Goal: Task Accomplishment & Management: Use online tool/utility

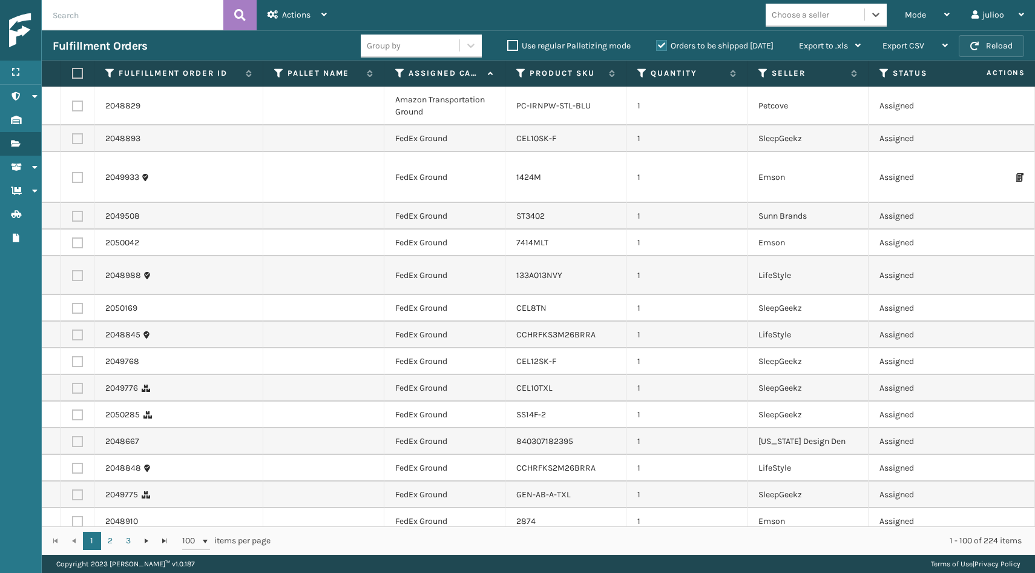
click at [971, 41] on button "Reload" at bounding box center [991, 46] width 65 height 22
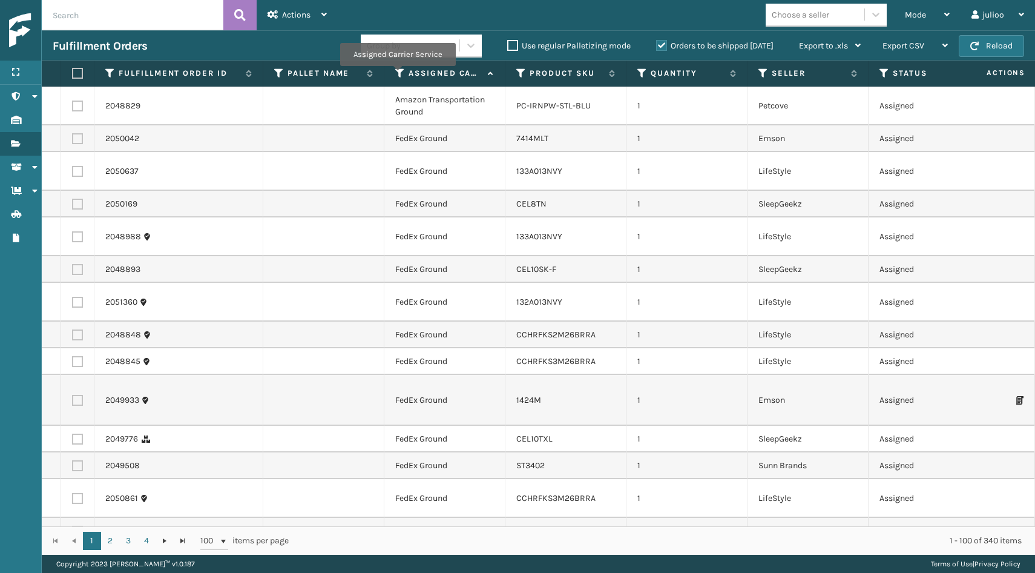
click at [397, 73] on icon at bounding box center [400, 73] width 10 height 11
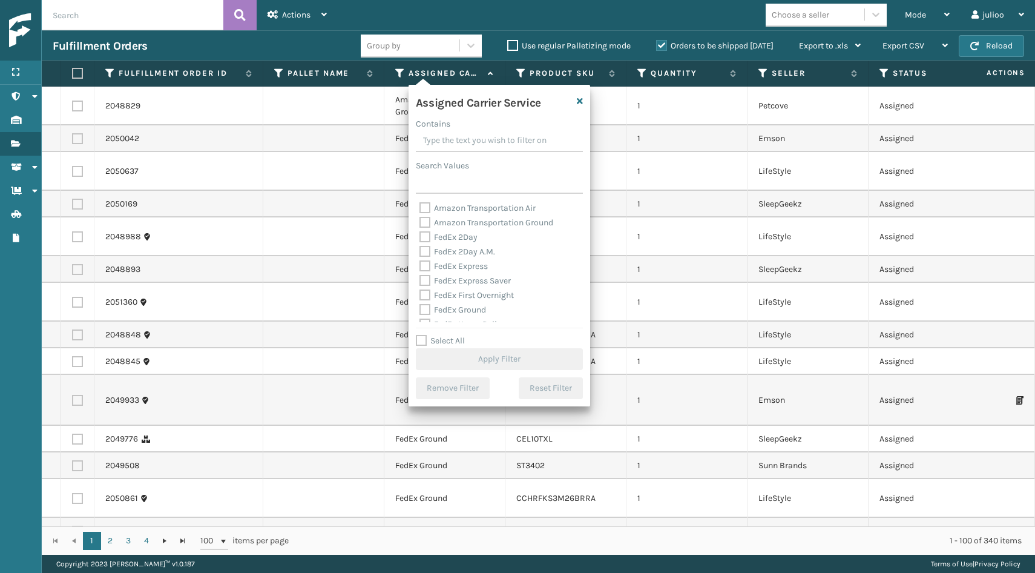
click at [421, 237] on label "FedEx 2Day" at bounding box center [448, 237] width 58 height 10
click at [420, 237] on input "FedEx 2Day" at bounding box center [419, 234] width 1 height 8
checkbox input "true"
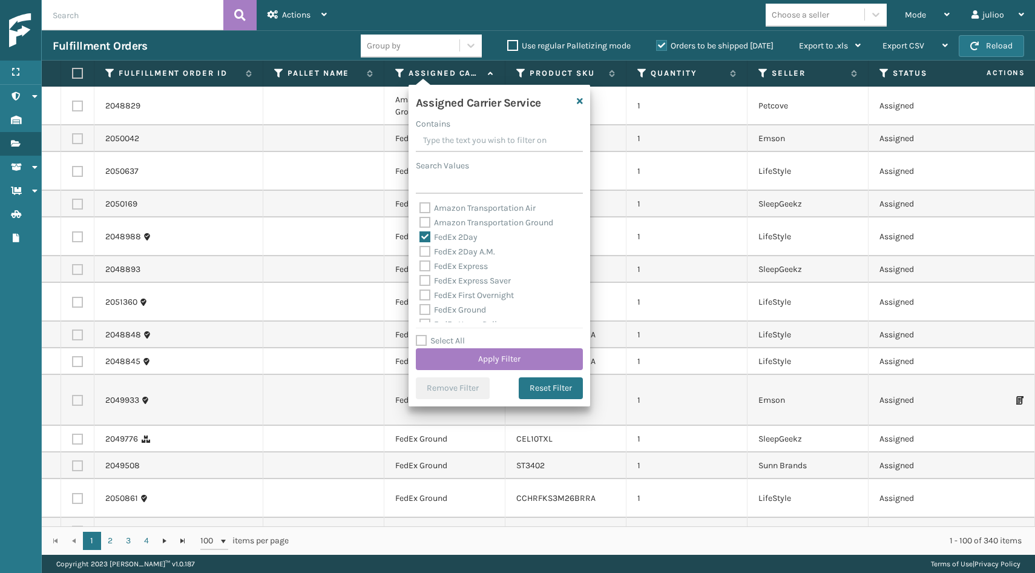
click at [421, 249] on label "FedEx 2Day A.M." at bounding box center [457, 251] width 76 height 10
click at [420, 249] on input "FedEx 2Day A.M." at bounding box center [419, 248] width 1 height 8
checkbox input "true"
click at [424, 266] on label "FedEx Express" at bounding box center [453, 266] width 68 height 10
click at [420, 266] on input "FedEx Express" at bounding box center [419, 263] width 1 height 8
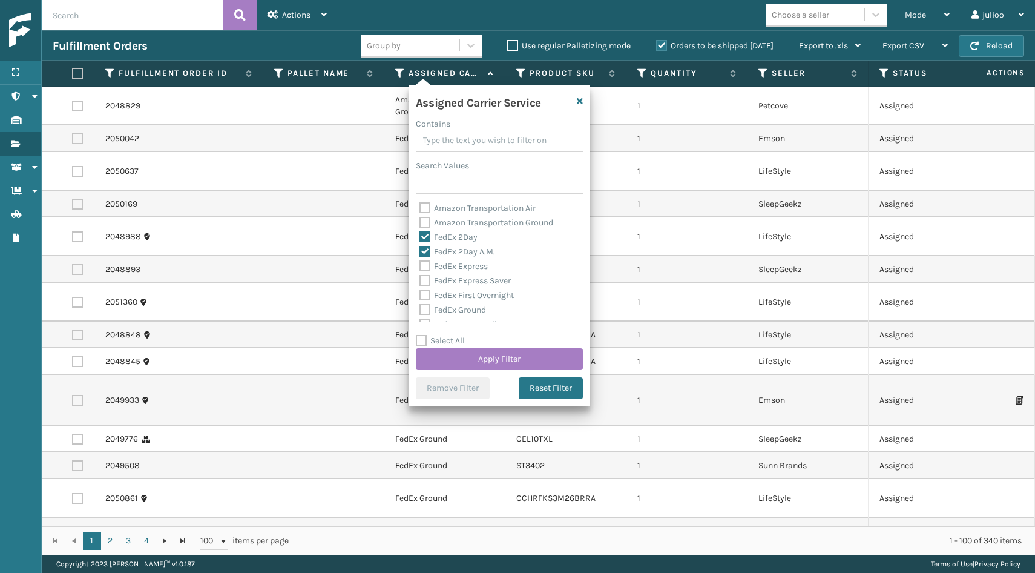
checkbox input "true"
click at [424, 279] on label "FedEx Express Saver" at bounding box center [464, 280] width 91 height 10
click at [420, 279] on input "FedEx Express Saver" at bounding box center [419, 278] width 1 height 8
checkbox input "true"
click at [425, 293] on label "FedEx First Overnight" at bounding box center [466, 295] width 94 height 10
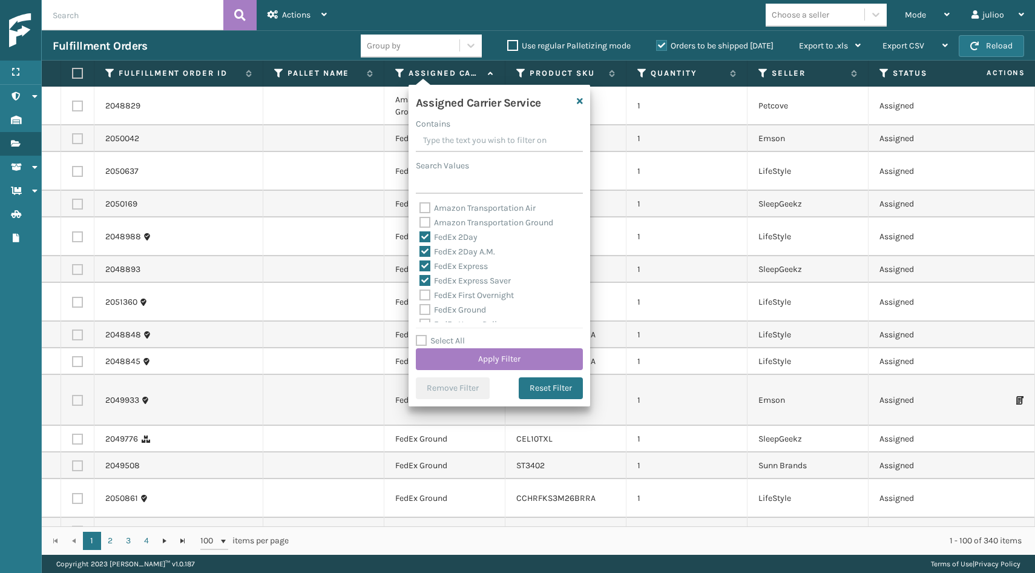
click at [420, 293] on input "FedEx First Overnight" at bounding box center [419, 292] width 1 height 8
checkbox input "true"
click at [421, 229] on label "FedEx Ground" at bounding box center [452, 227] width 67 height 10
click at [420, 228] on input "FedEx Ground" at bounding box center [419, 224] width 1 height 8
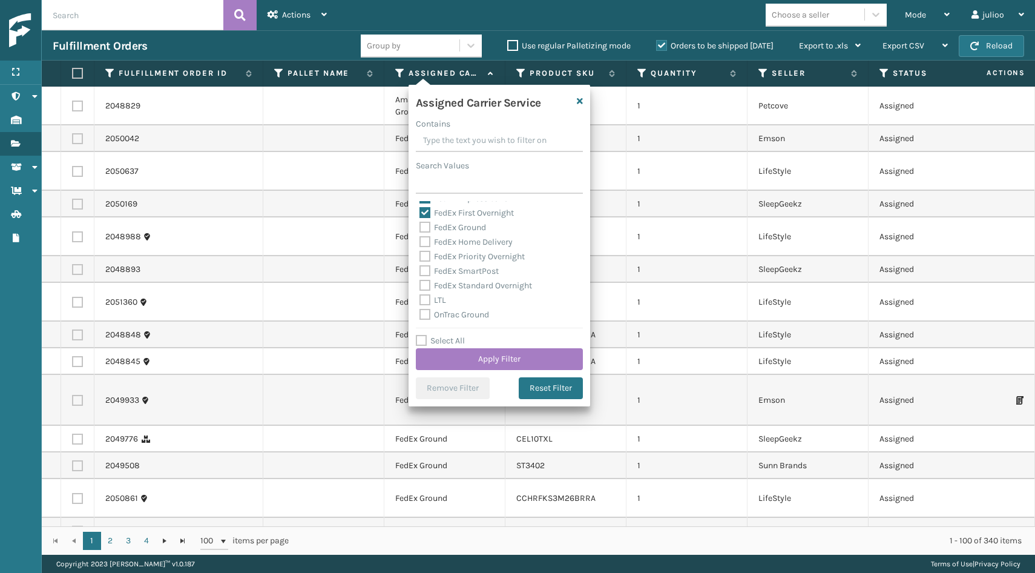
checkbox input "true"
click at [424, 241] on label "FedEx Home Delivery" at bounding box center [465, 242] width 93 height 10
click at [420, 241] on input "FedEx Home Delivery" at bounding box center [419, 239] width 1 height 8
checkbox input "true"
click at [424, 253] on label "FedEx Priority Overnight" at bounding box center [471, 256] width 105 height 10
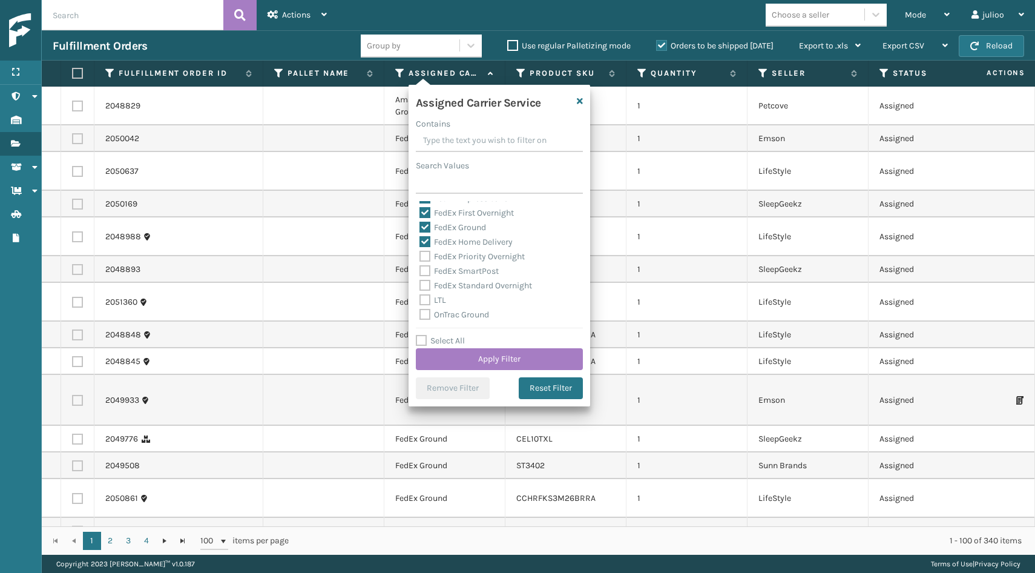
click at [420, 253] on input "FedEx Priority Overnight" at bounding box center [419, 253] width 1 height 8
checkbox input "true"
click at [426, 266] on label "FedEx SmartPost" at bounding box center [458, 271] width 79 height 10
click at [420, 266] on input "FedEx SmartPost" at bounding box center [419, 268] width 1 height 8
checkbox input "true"
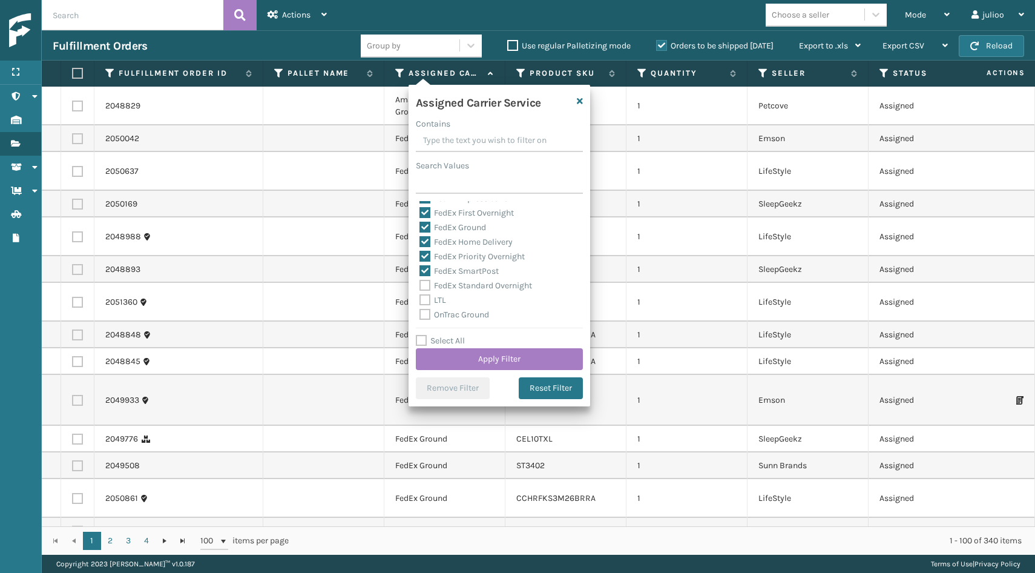
click at [424, 284] on label "FedEx Standard Overnight" at bounding box center [475, 285] width 113 height 10
click at [420, 284] on input "FedEx Standard Overnight" at bounding box center [419, 282] width 1 height 8
checkbox input "true"
click at [451, 365] on button "Apply Filter" at bounding box center [499, 359] width 167 height 22
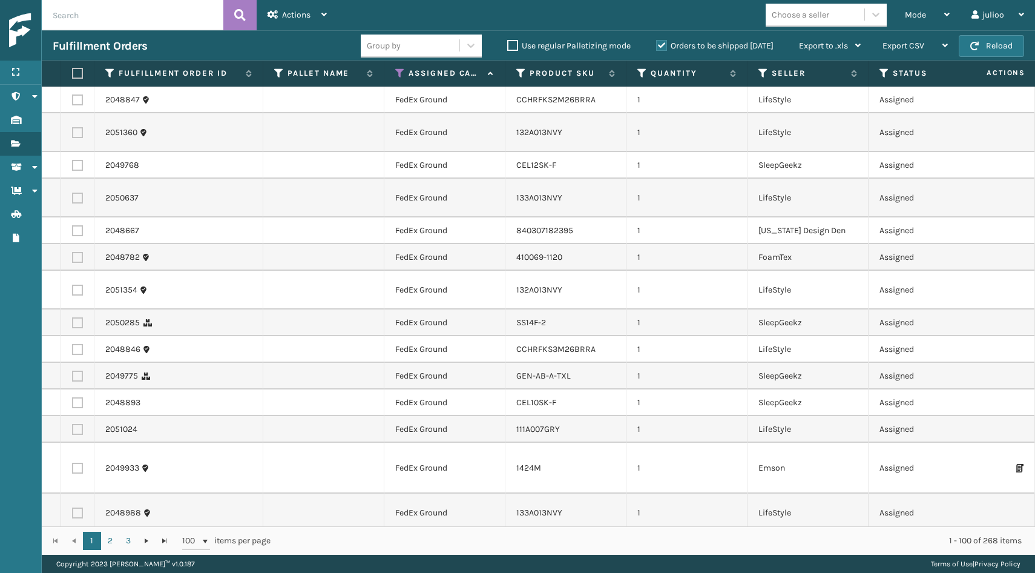
click at [74, 74] on label at bounding box center [75, 73] width 7 height 11
click at [73, 74] on input "checkbox" at bounding box center [72, 74] width 1 height 8
checkbox input "true"
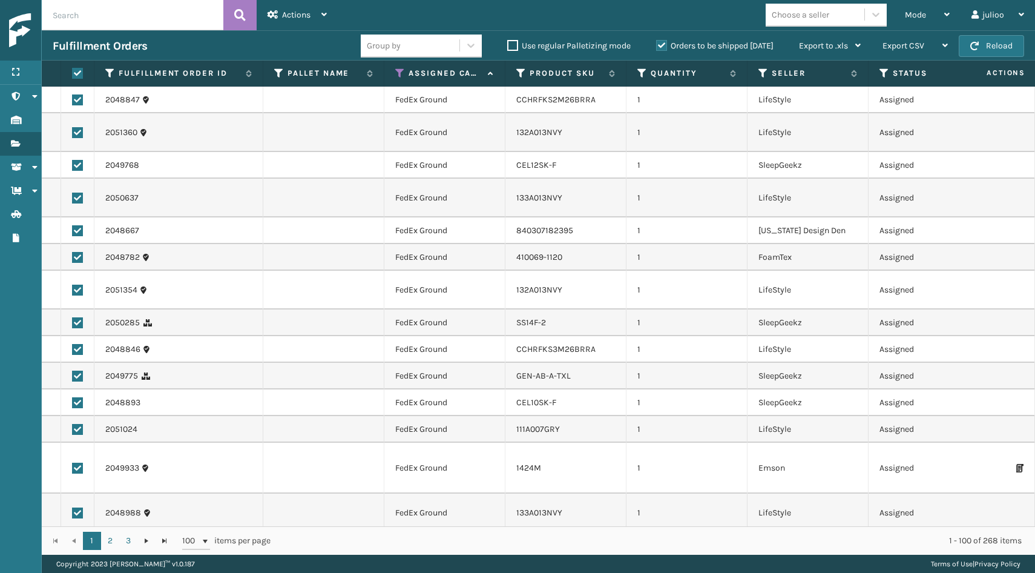
checkbox input "true"
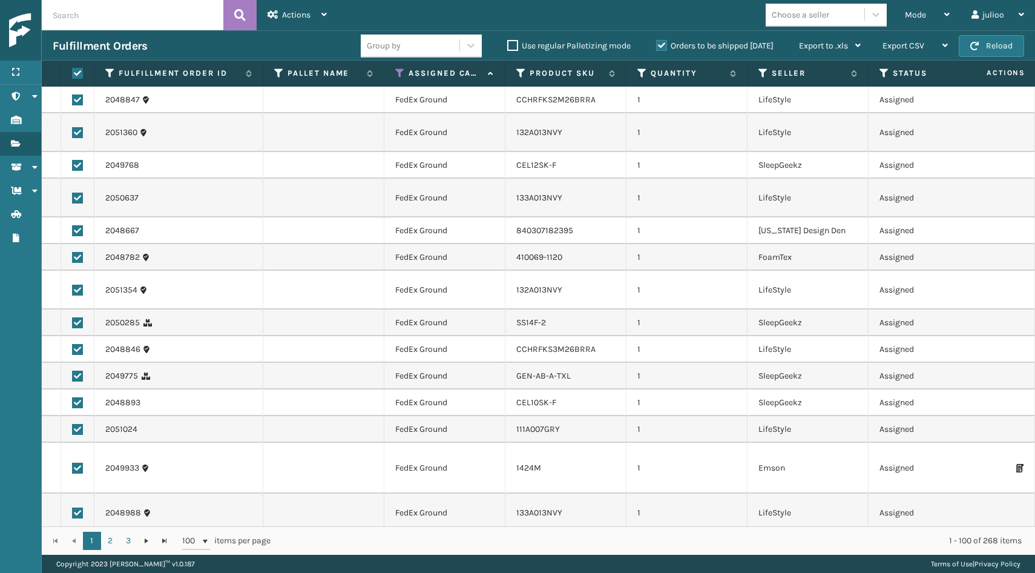
checkbox input "true"
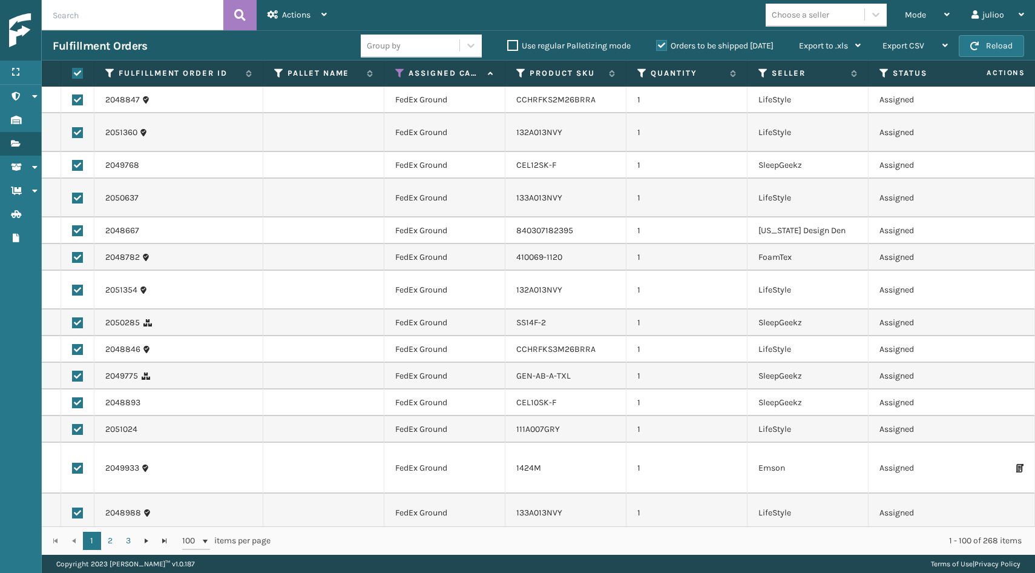
checkbox input "true"
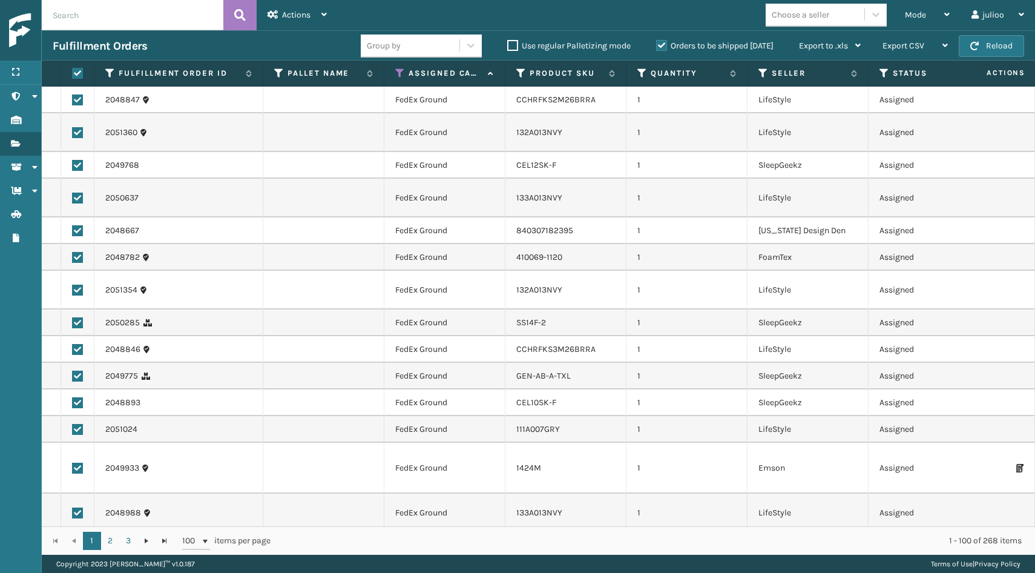
checkbox input "true"
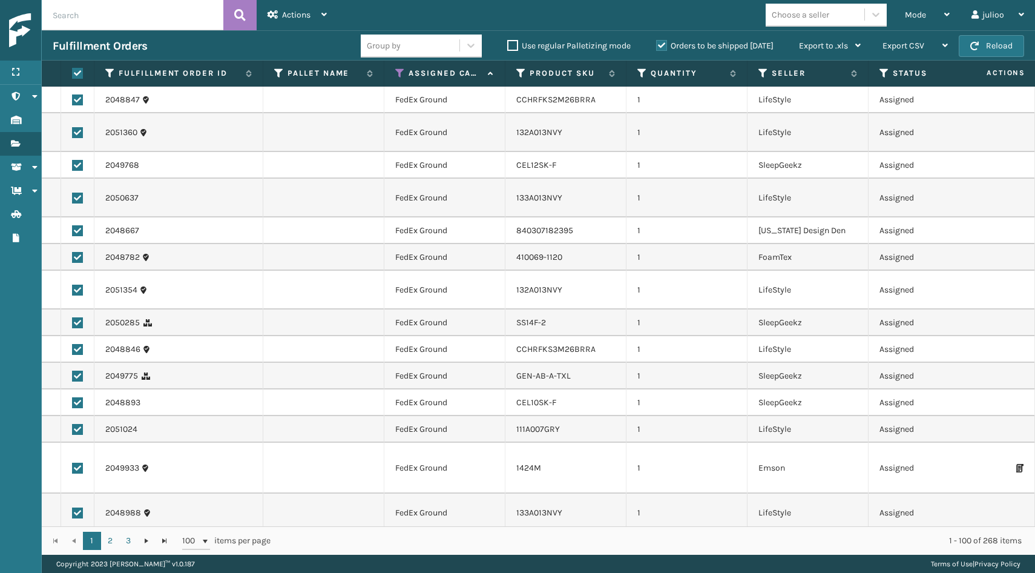
checkbox input "true"
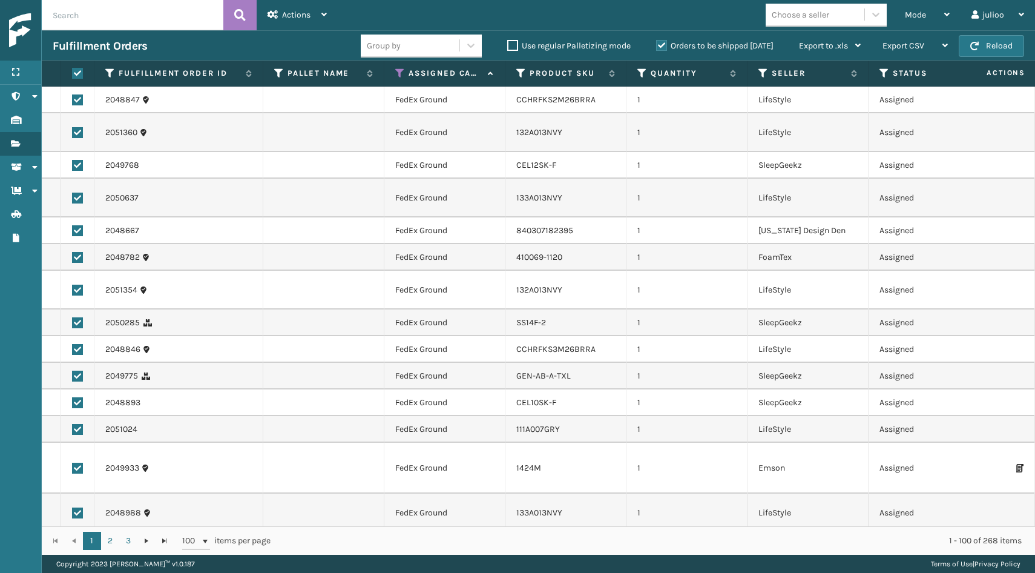
checkbox input "true"
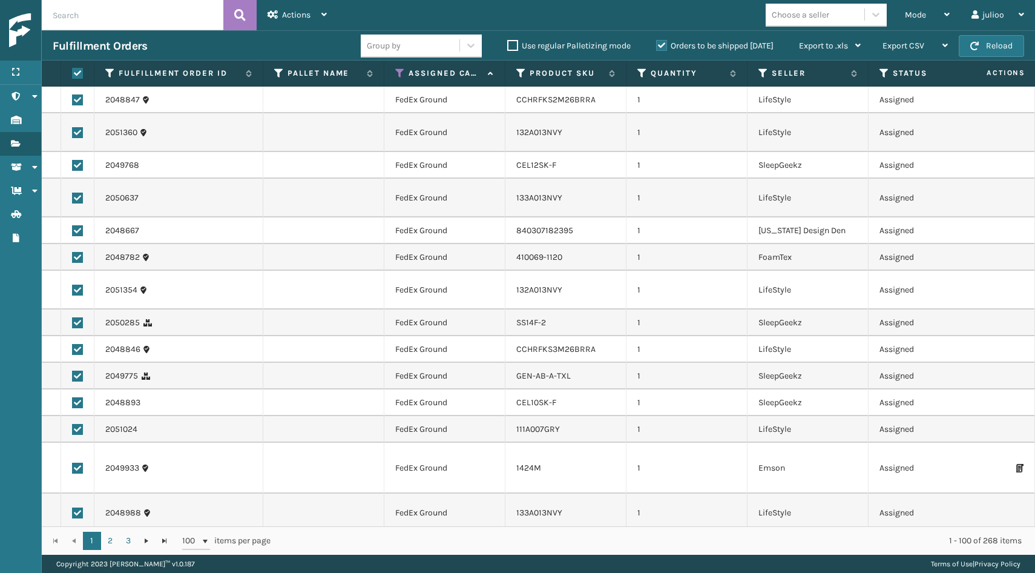
checkbox input "true"
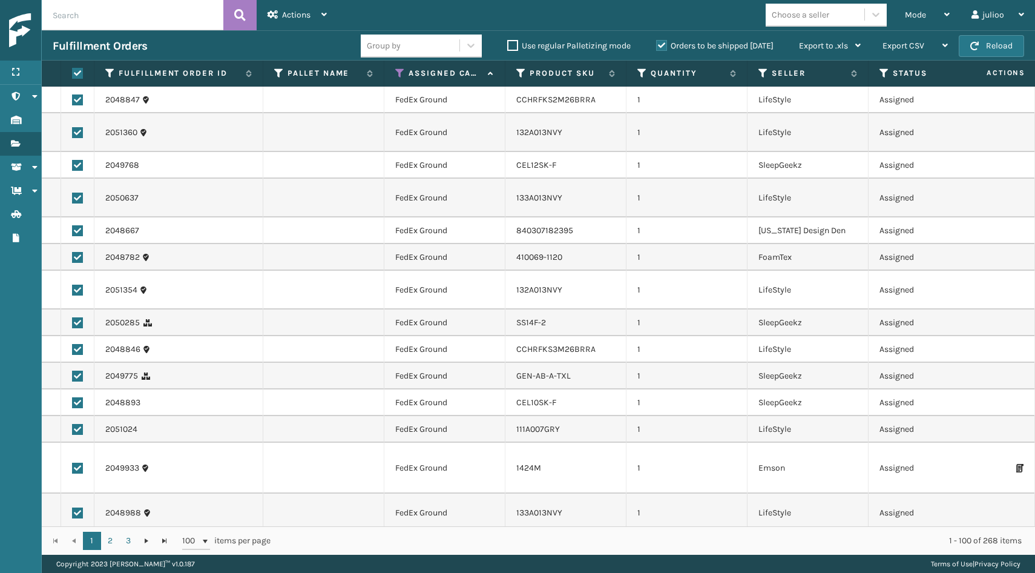
checkbox input "true"
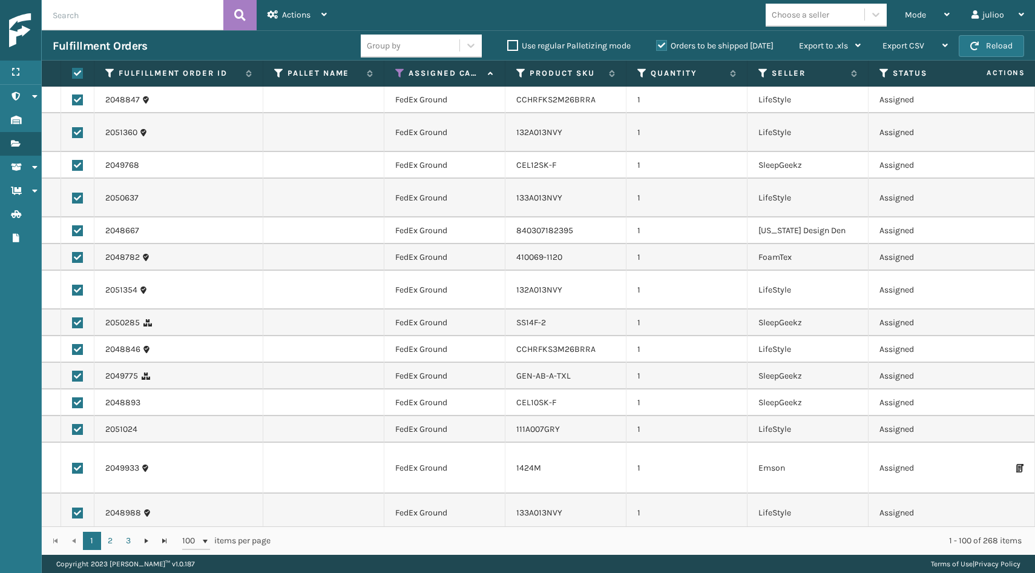
checkbox input "true"
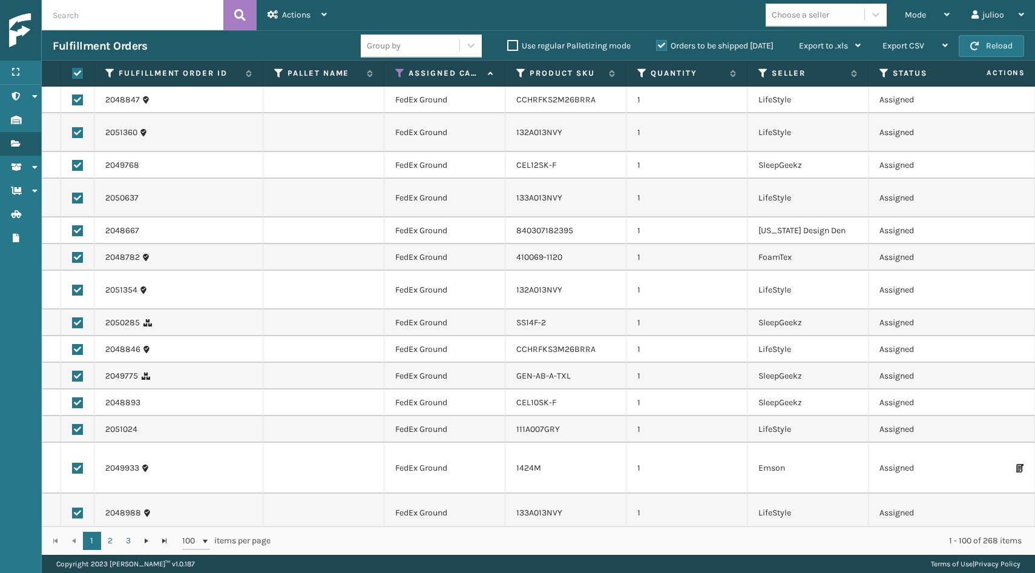
checkbox input "true"
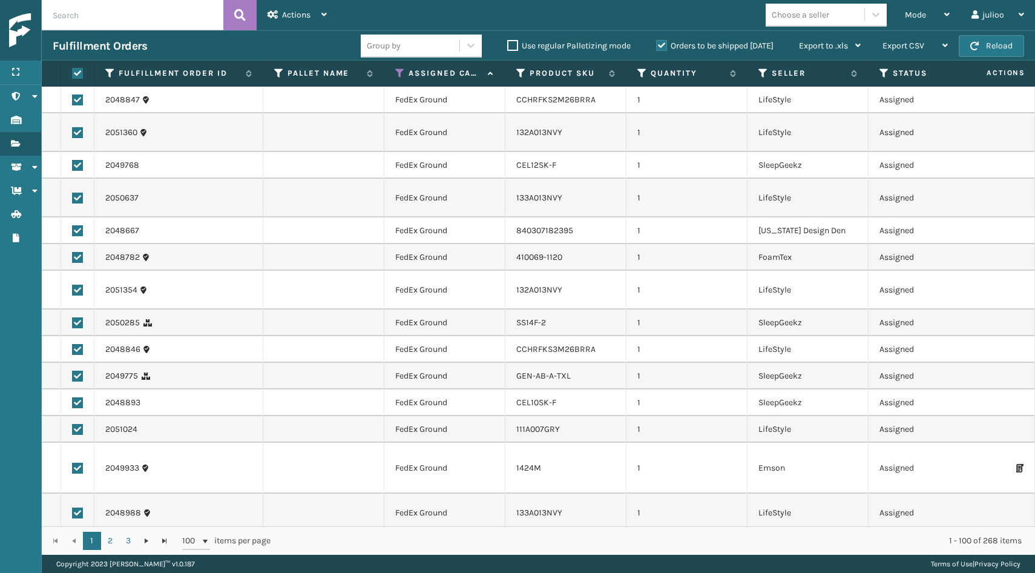
checkbox input "true"
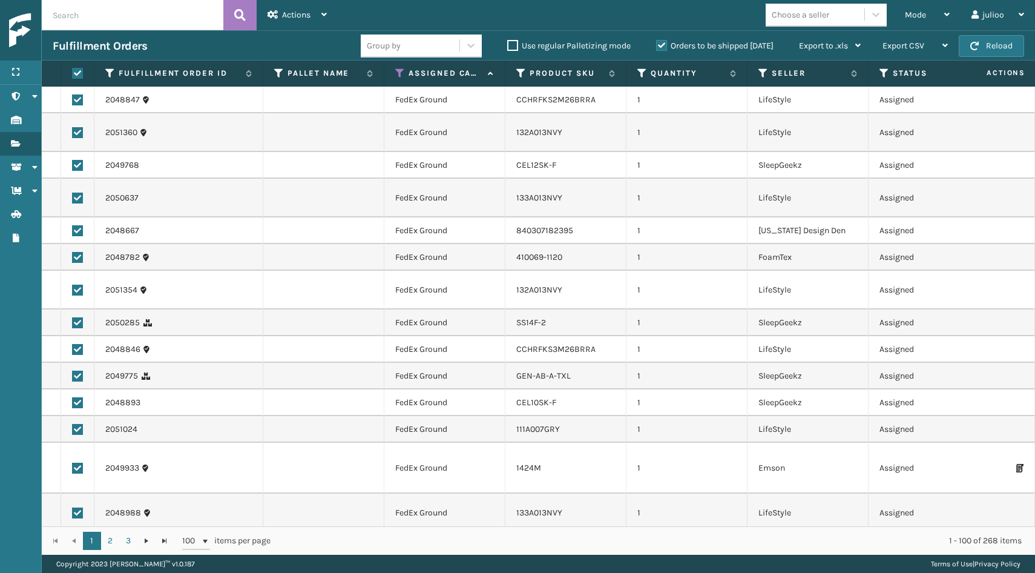
checkbox input "true"
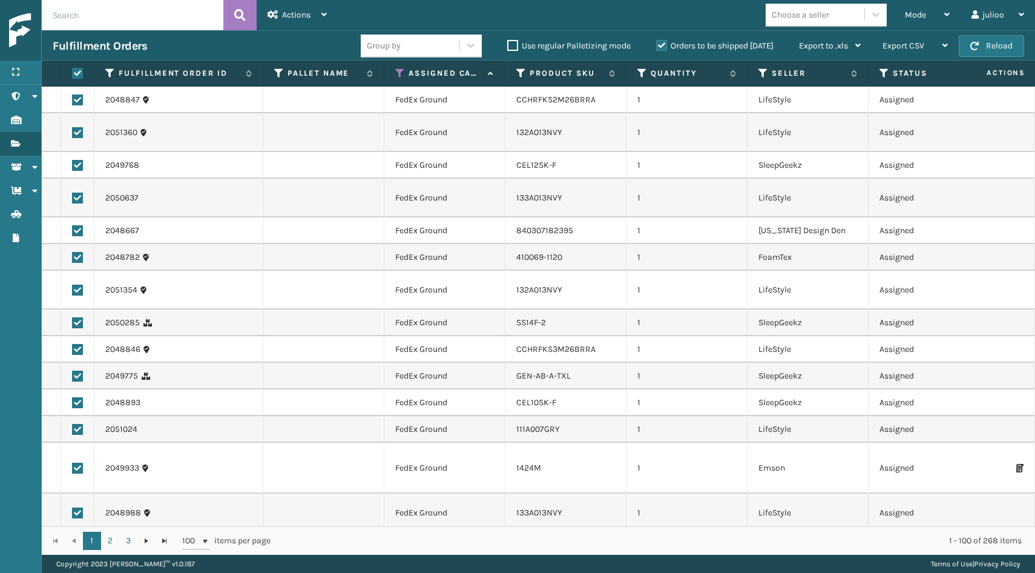
checkbox input "true"
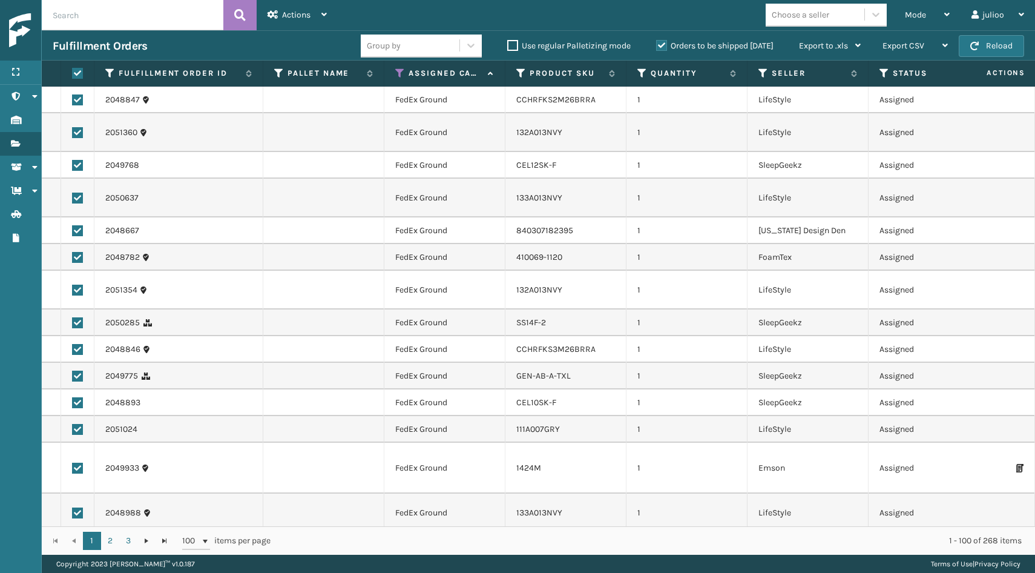
checkbox input "true"
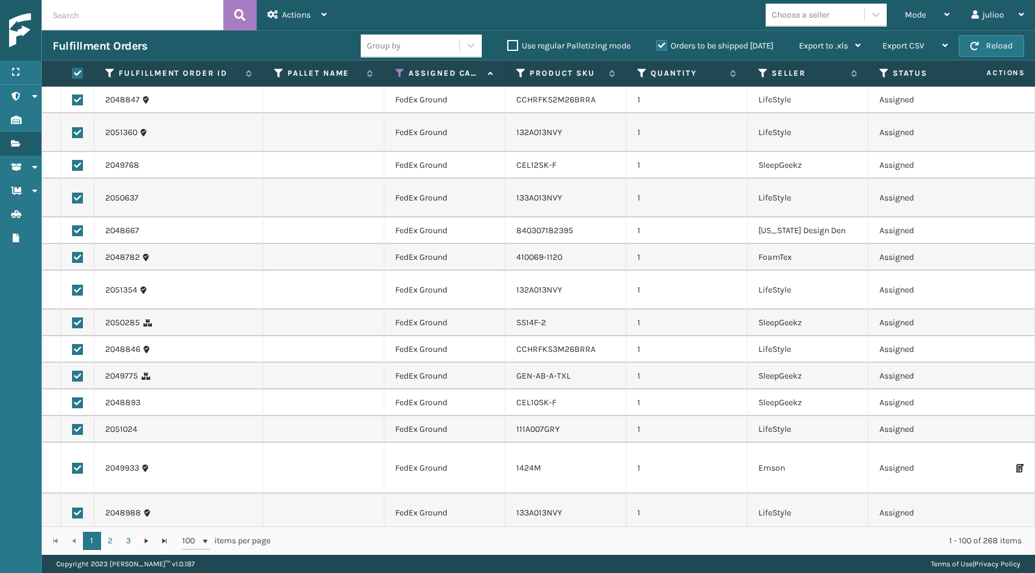
checkbox input "true"
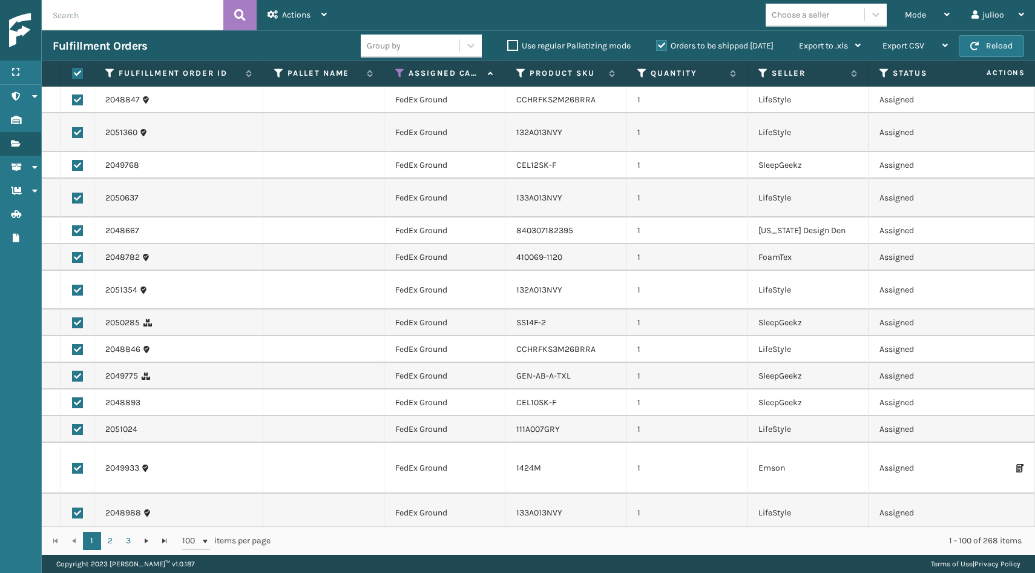
checkbox input "true"
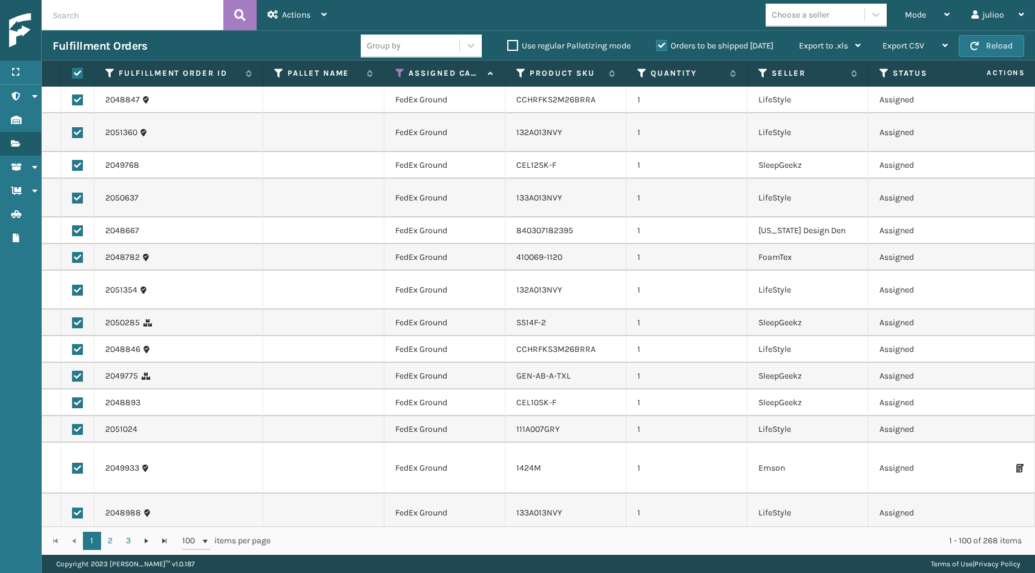
checkbox input "true"
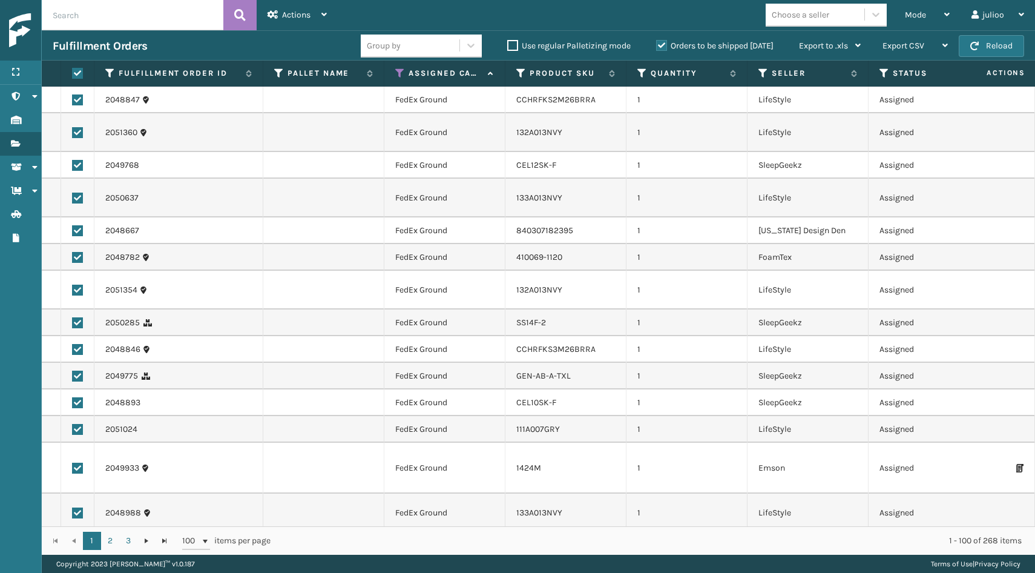
checkbox input "true"
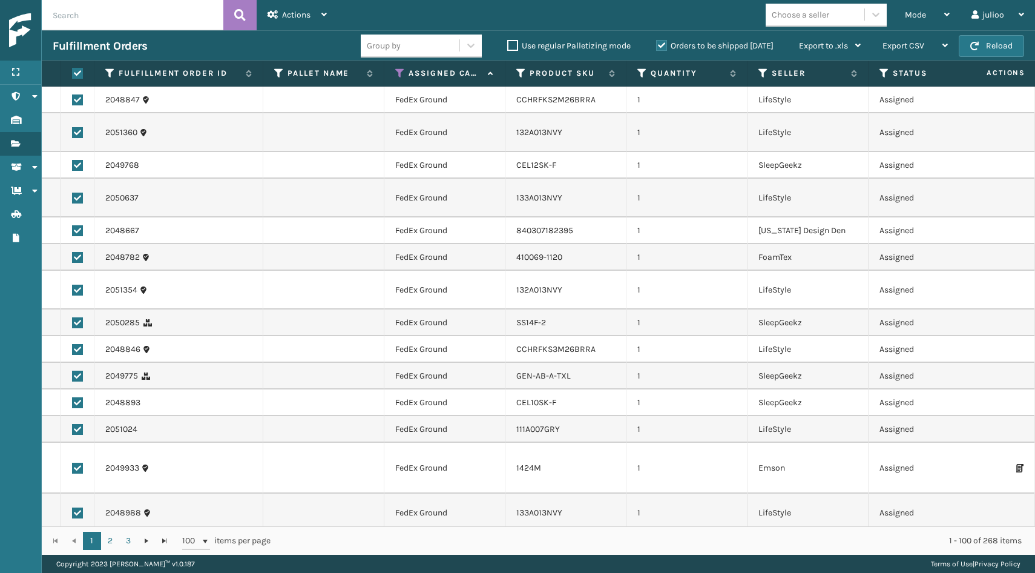
checkbox input "true"
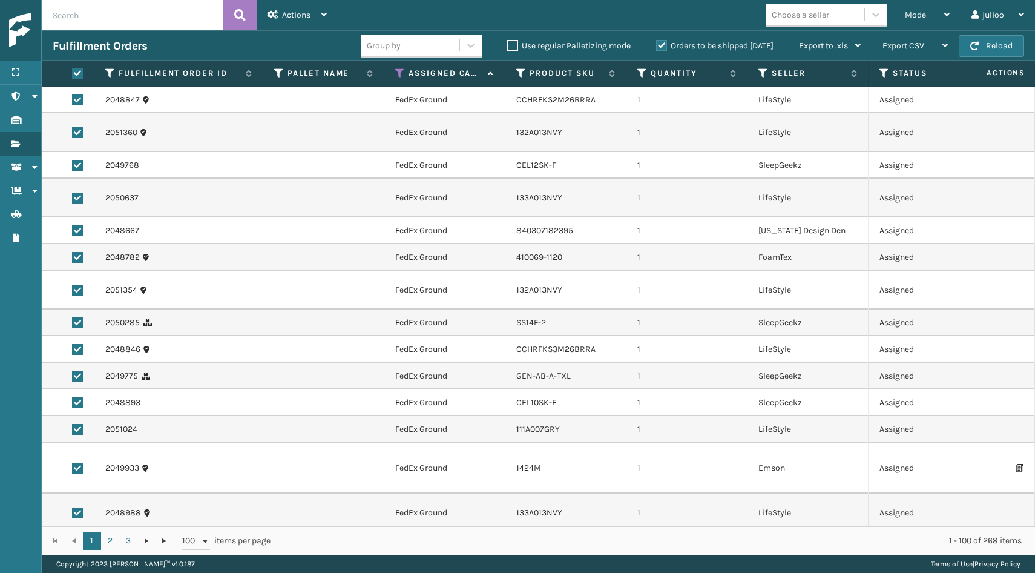
checkbox input "true"
click at [315, 13] on div "Actions" at bounding box center [296, 15] width 59 height 30
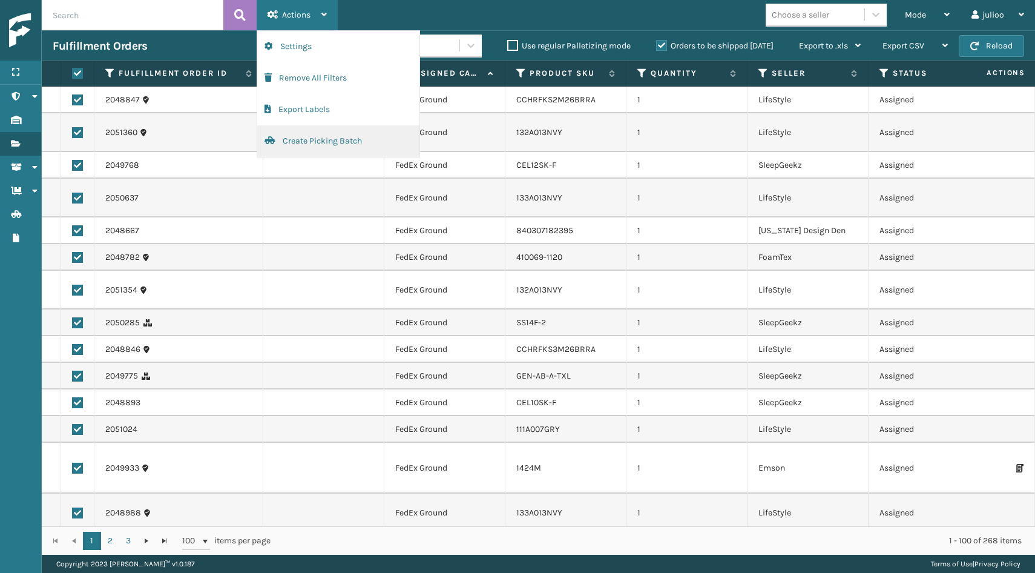
click at [289, 143] on button "Create Picking Batch" at bounding box center [338, 140] width 162 height 31
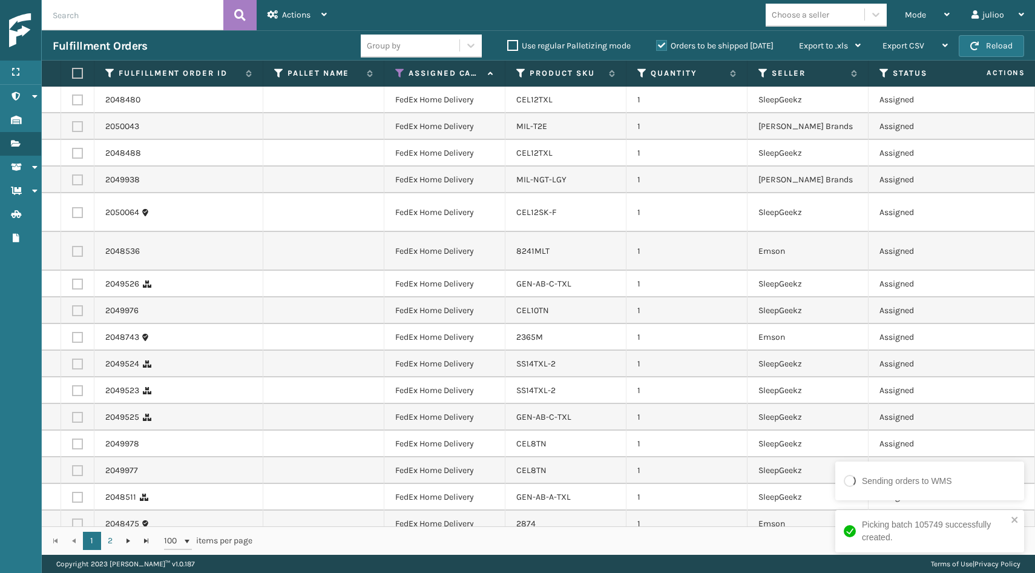
click at [73, 71] on label at bounding box center [75, 73] width 7 height 11
click at [73, 71] on input "checkbox" at bounding box center [72, 74] width 1 height 8
checkbox input "true"
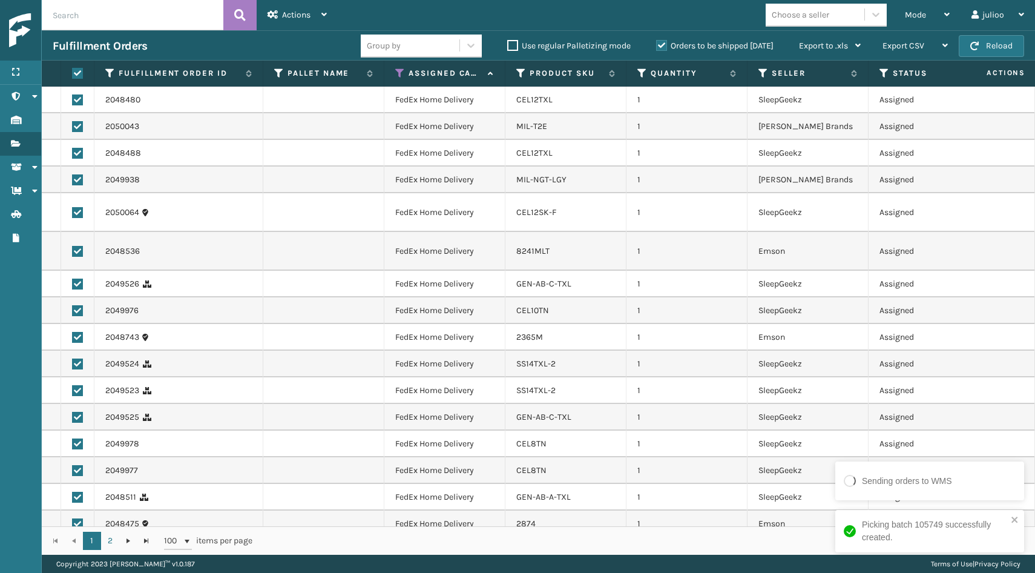
checkbox input "true"
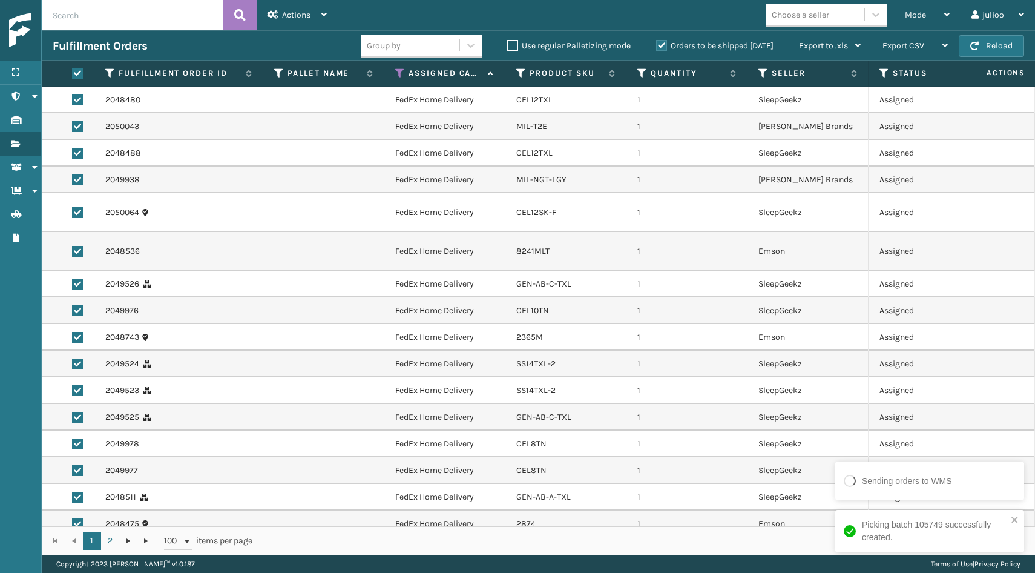
checkbox input "true"
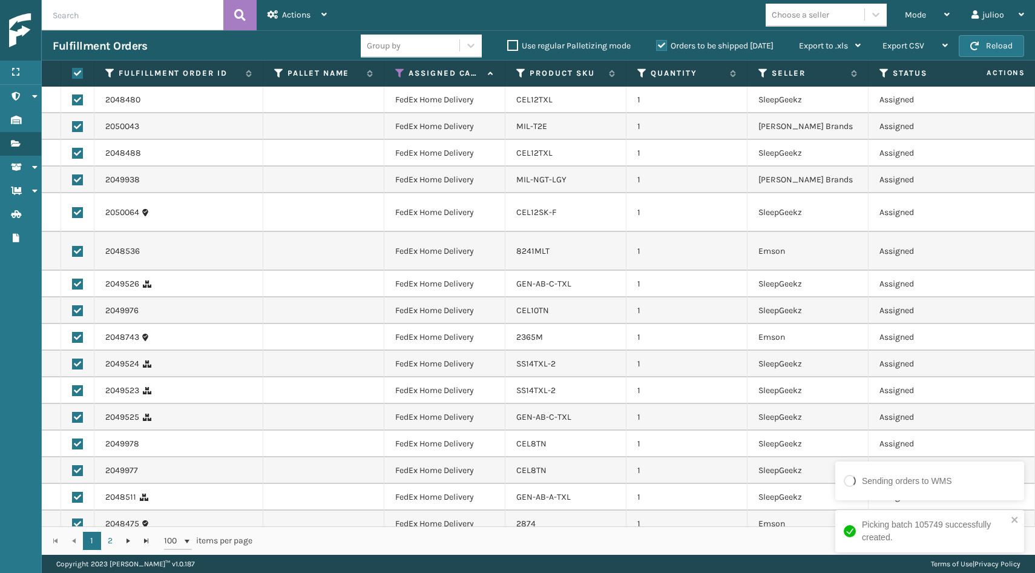
checkbox input "true"
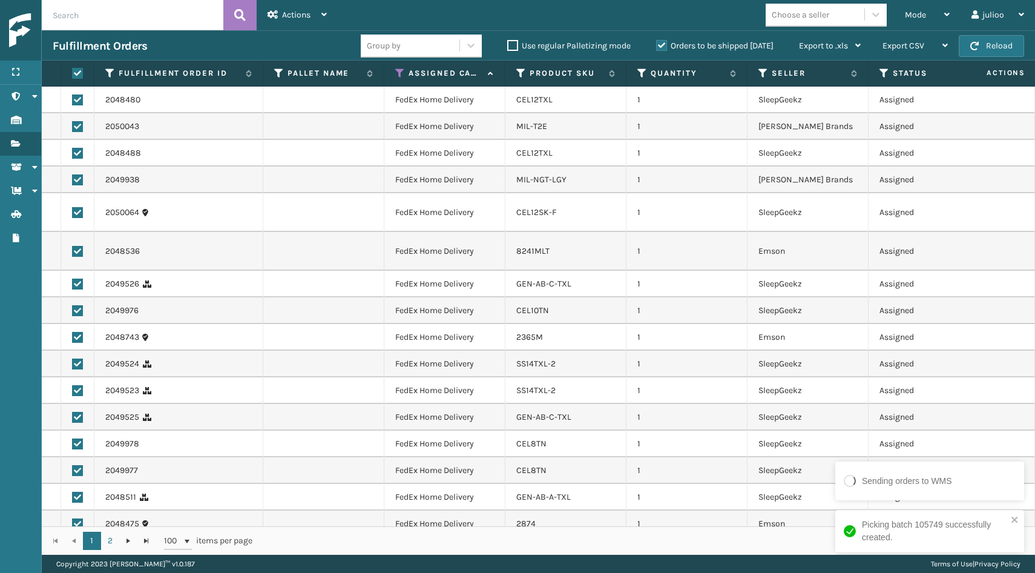
checkbox input "true"
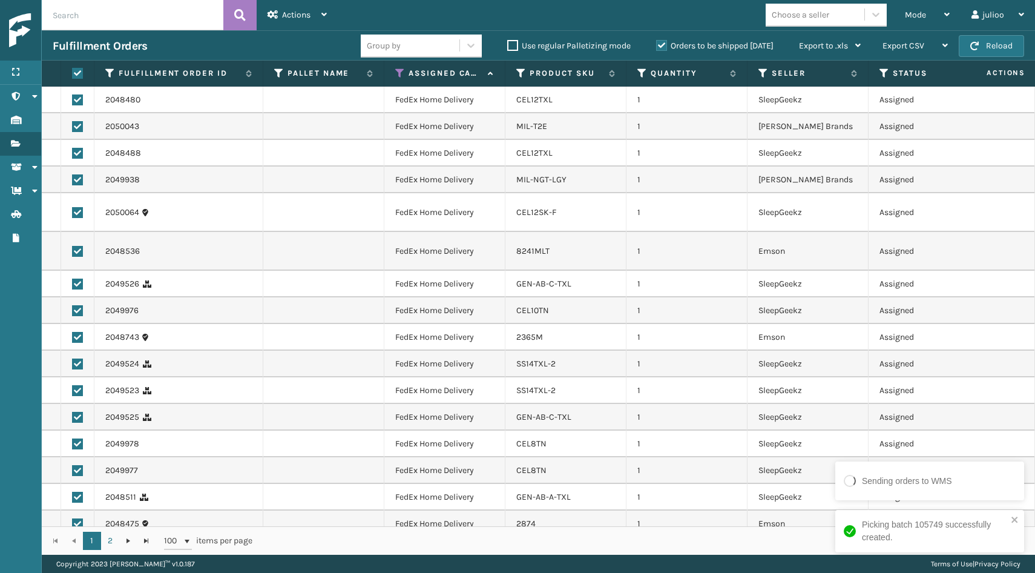
checkbox input "true"
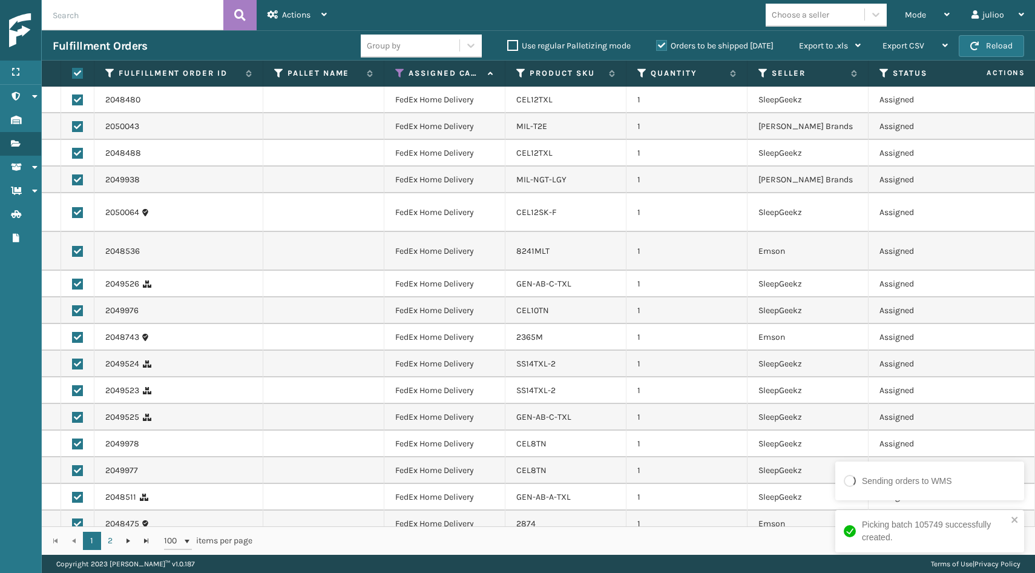
checkbox input "true"
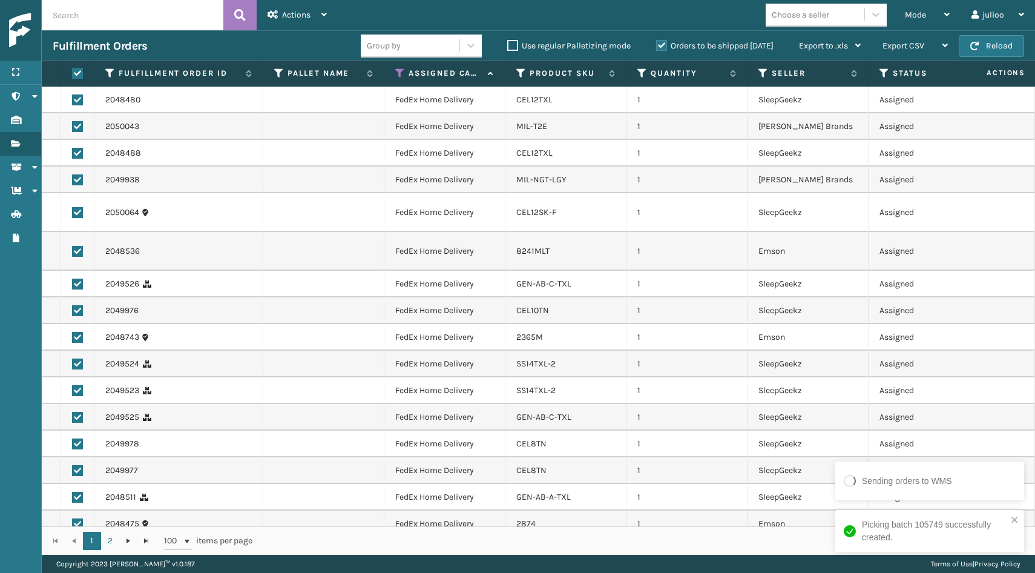
checkbox input "true"
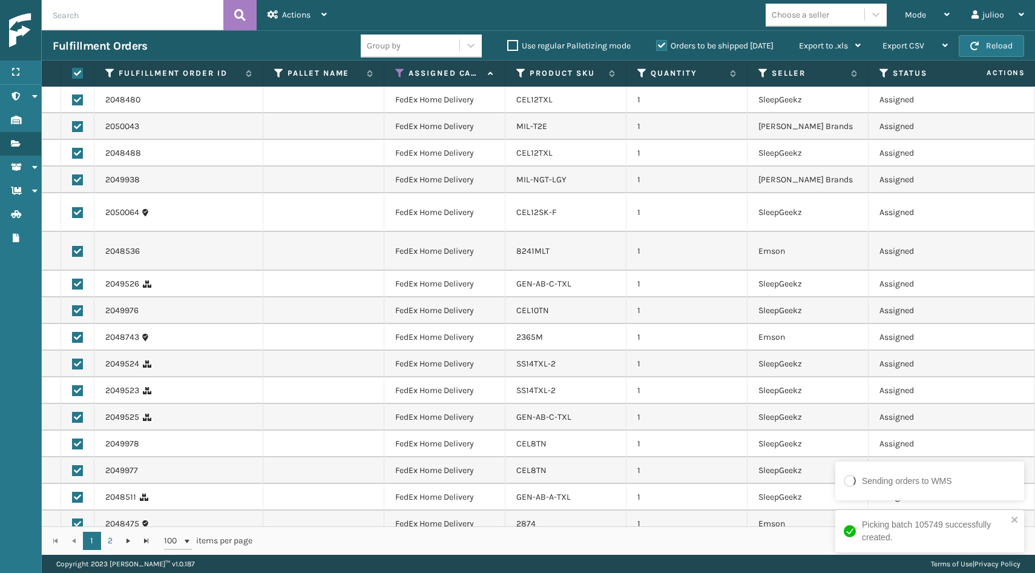
checkbox input "true"
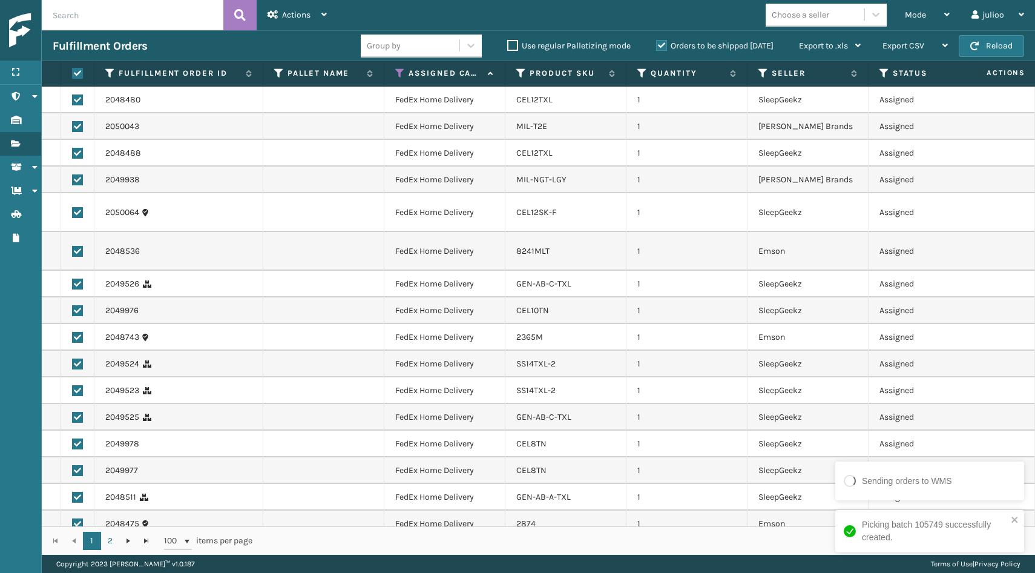
checkbox input "true"
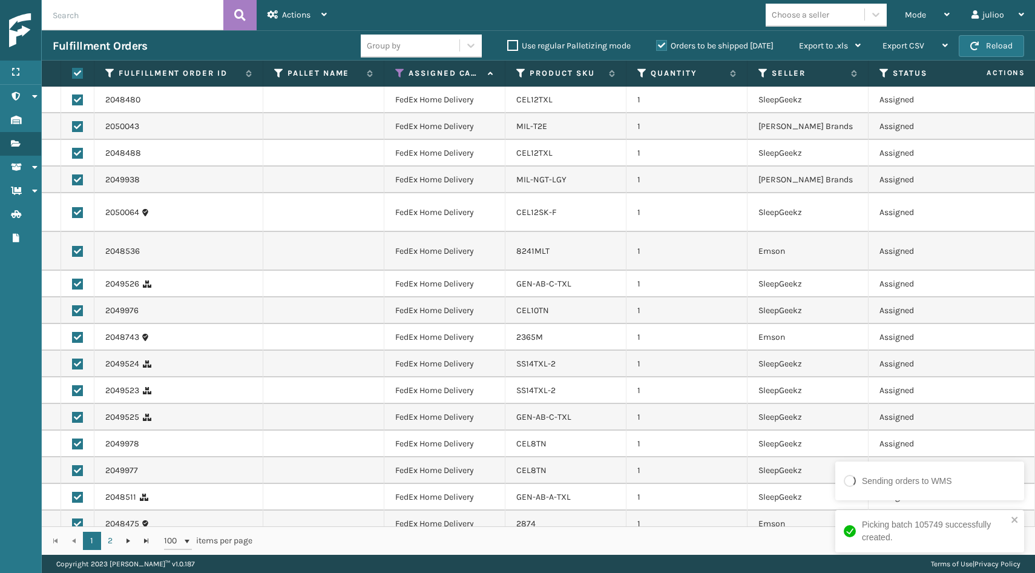
checkbox input "true"
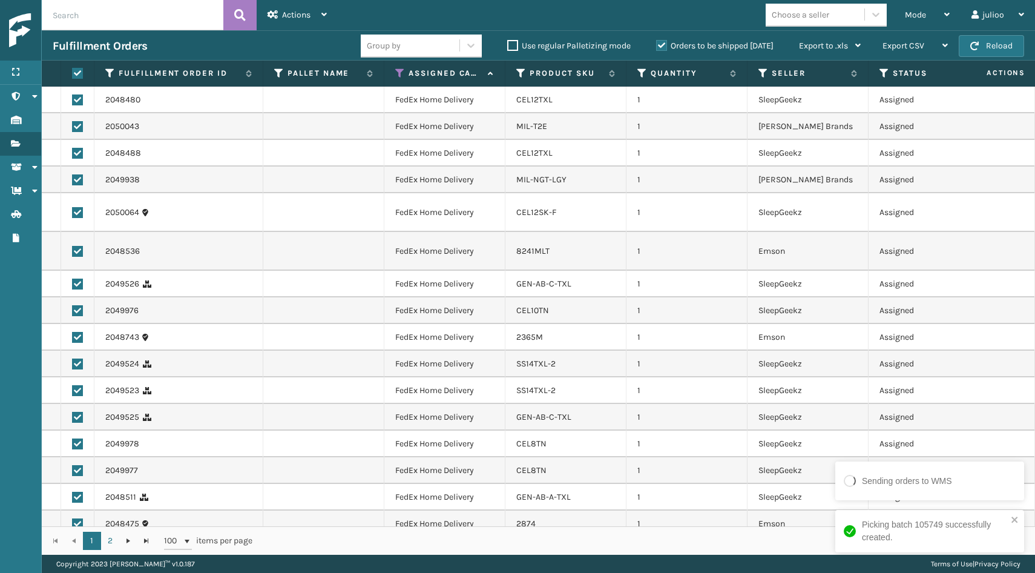
checkbox input "true"
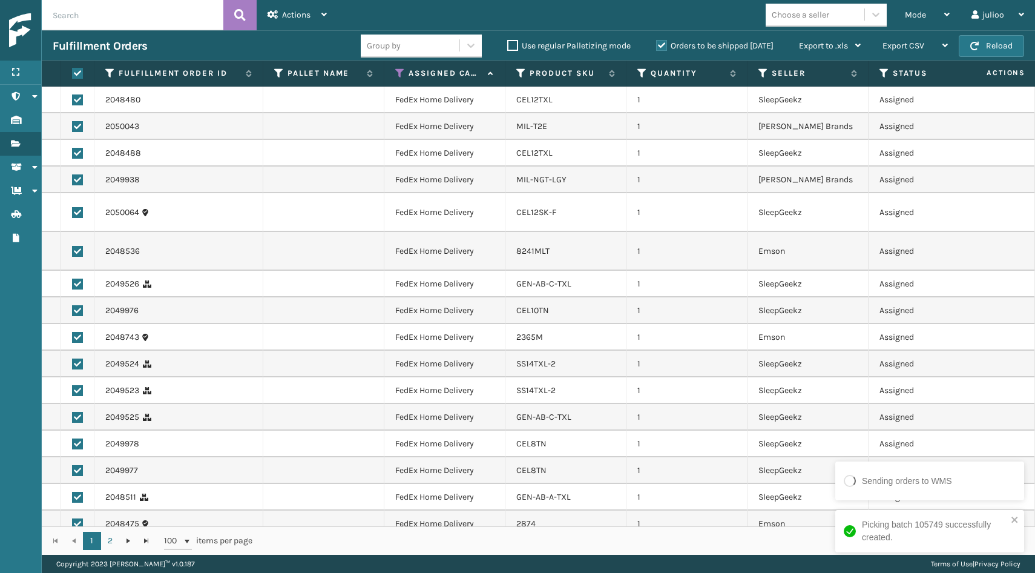
checkbox input "true"
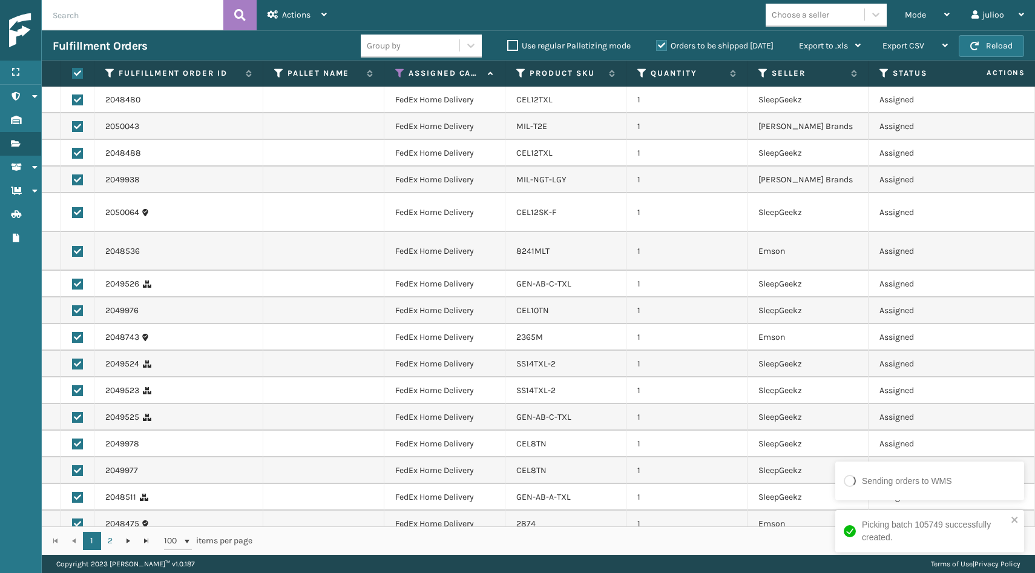
checkbox input "true"
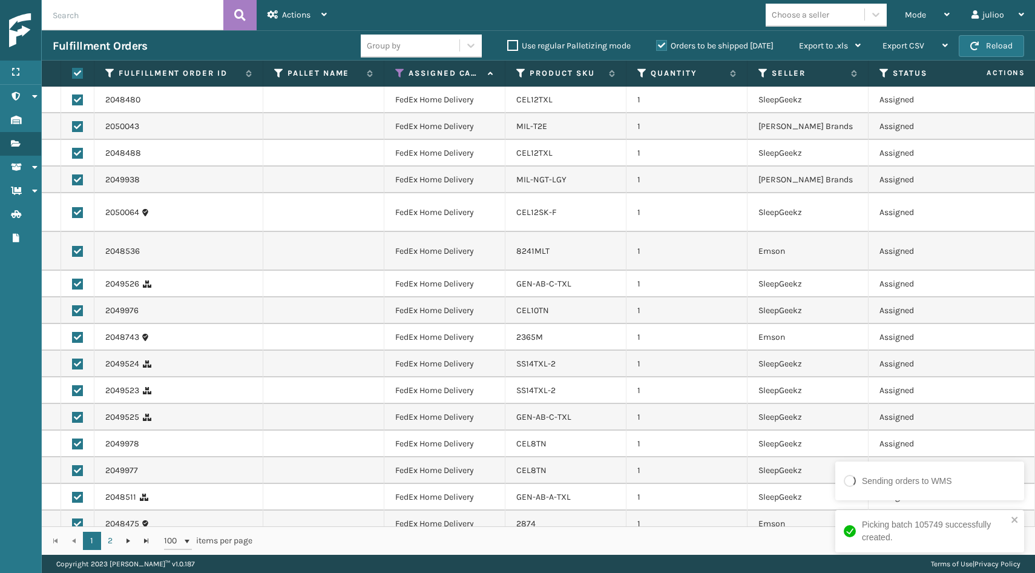
checkbox input "true"
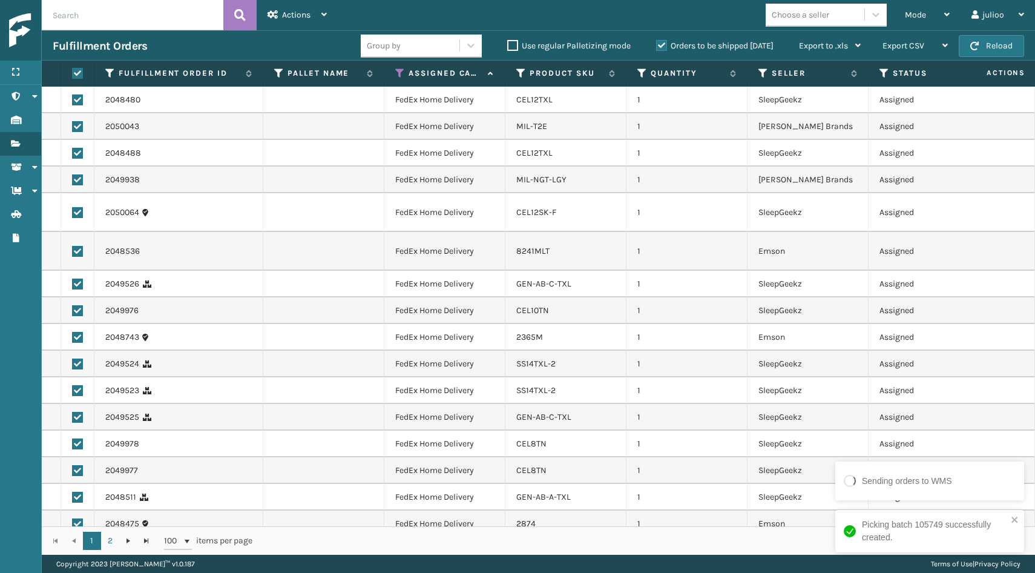
checkbox input "true"
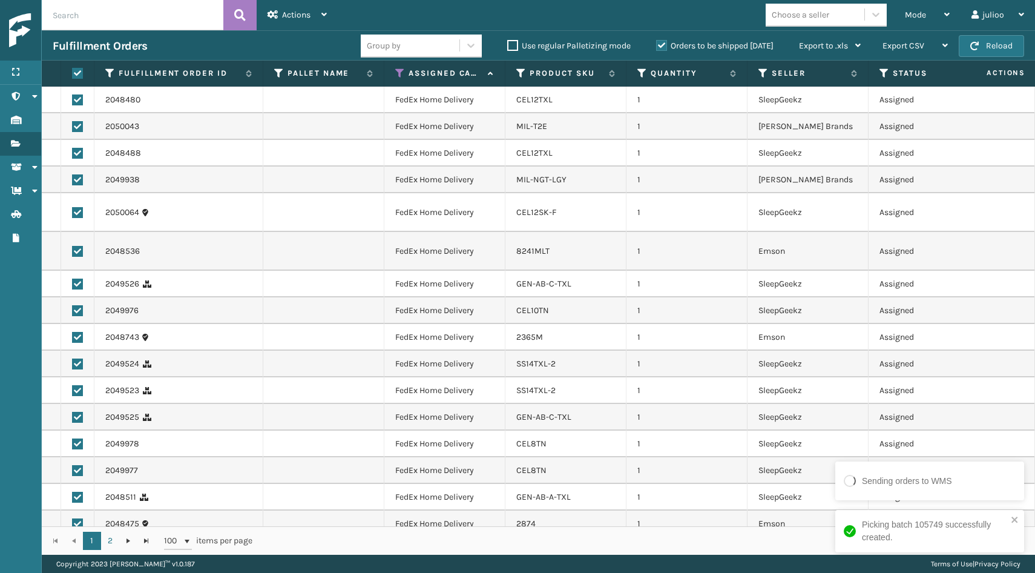
checkbox input "true"
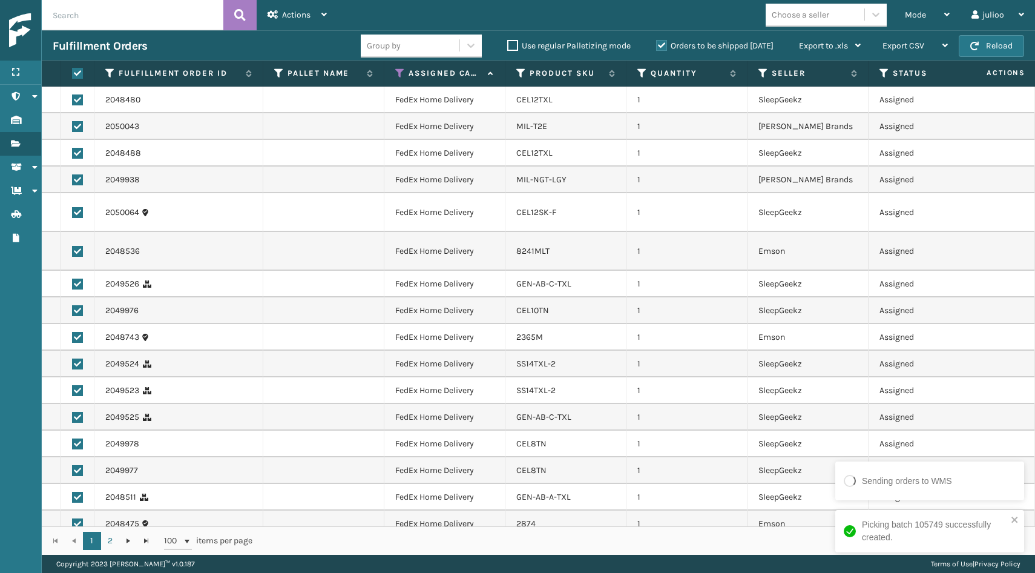
checkbox input "true"
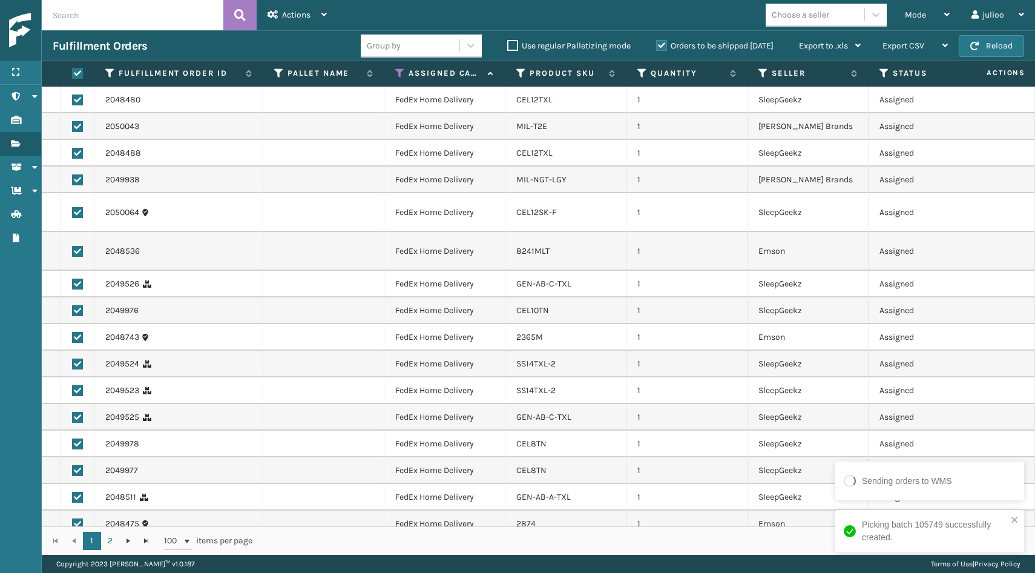
checkbox input "true"
click at [317, 18] on div "Actions" at bounding box center [296, 15] width 59 height 30
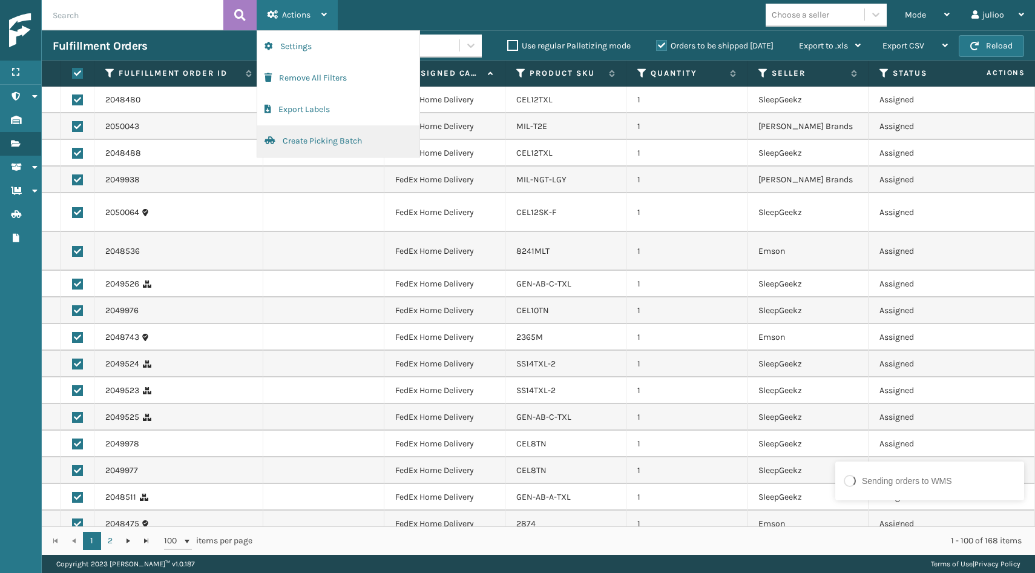
click at [296, 145] on button "Create Picking Batch" at bounding box center [338, 140] width 162 height 31
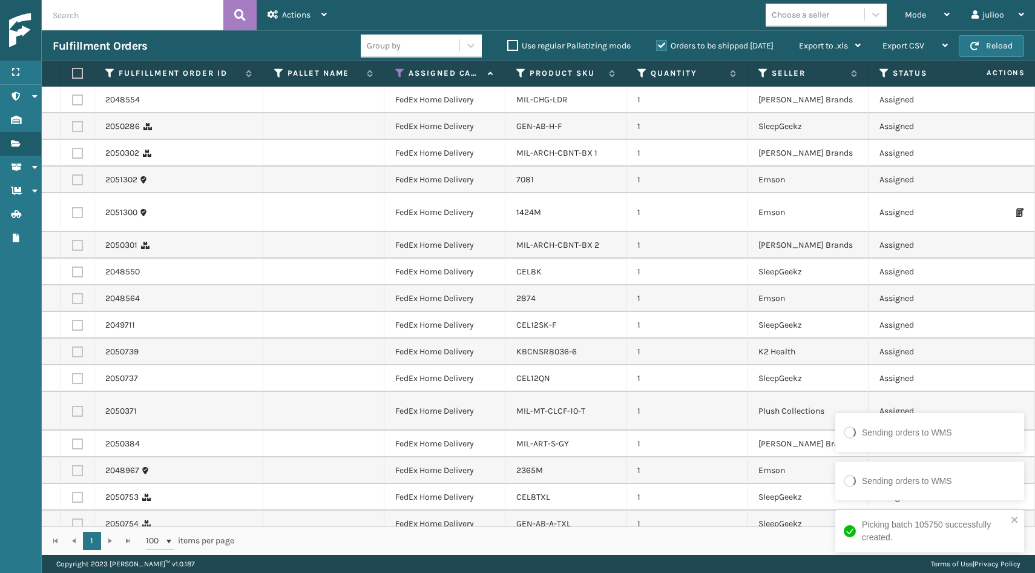
click at [76, 64] on th at bounding box center [77, 74] width 33 height 26
click at [77, 73] on label at bounding box center [75, 73] width 7 height 11
click at [73, 73] on input "checkbox" at bounding box center [72, 74] width 1 height 8
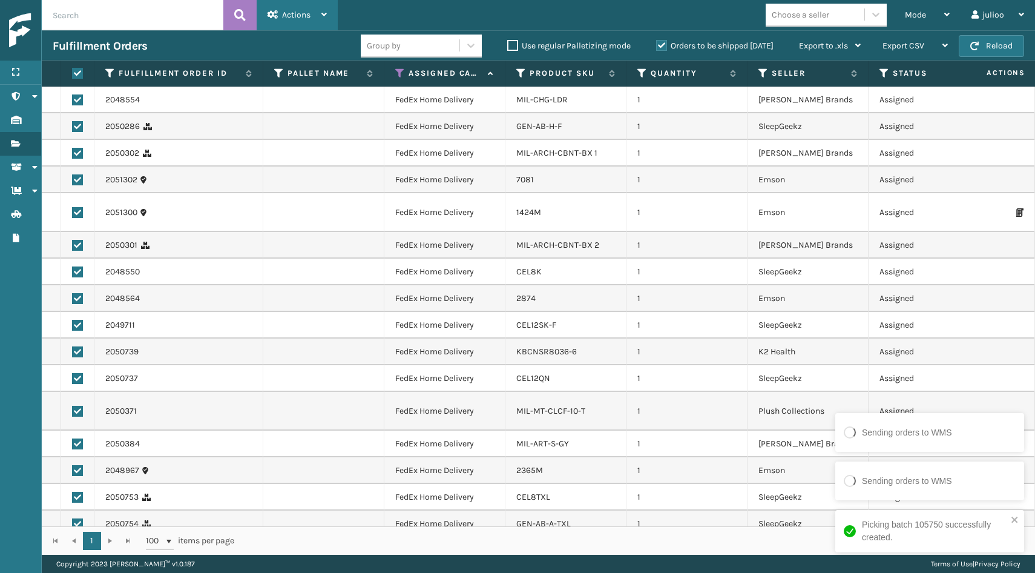
click at [280, 18] on div "Actions" at bounding box center [296, 15] width 59 height 30
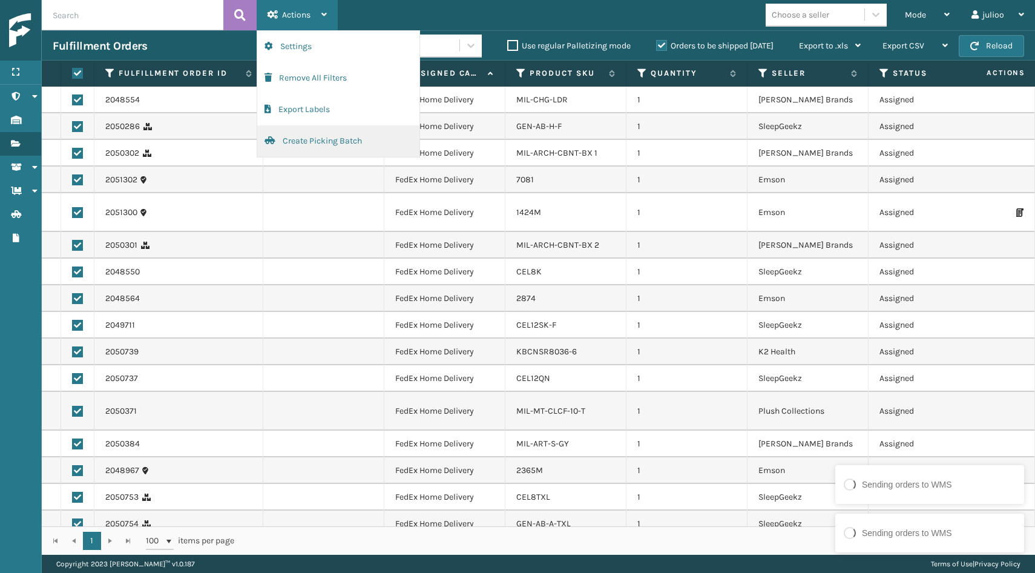
click at [289, 133] on button "Create Picking Batch" at bounding box center [338, 140] width 162 height 31
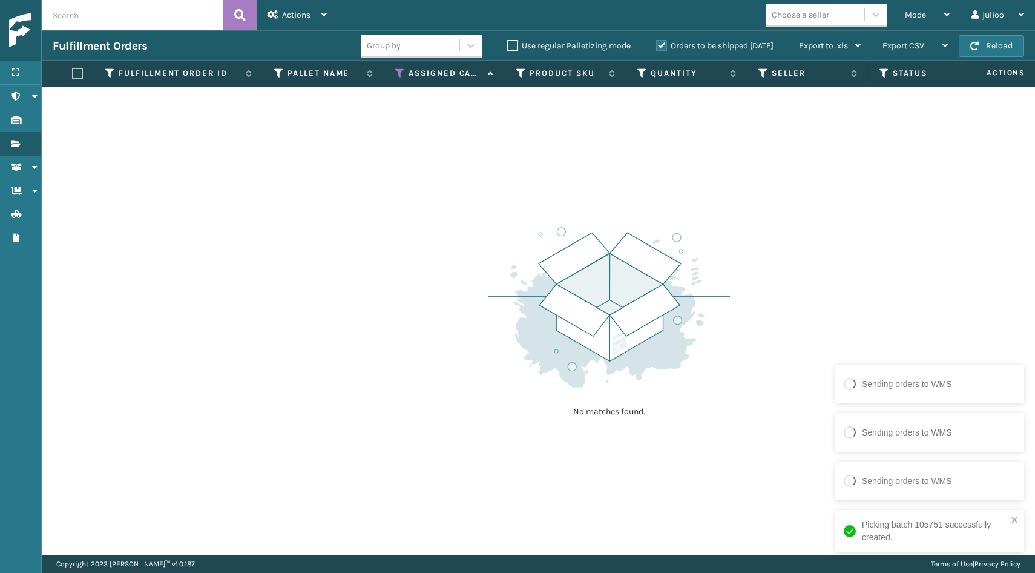
click at [398, 78] on icon at bounding box center [400, 73] width 10 height 11
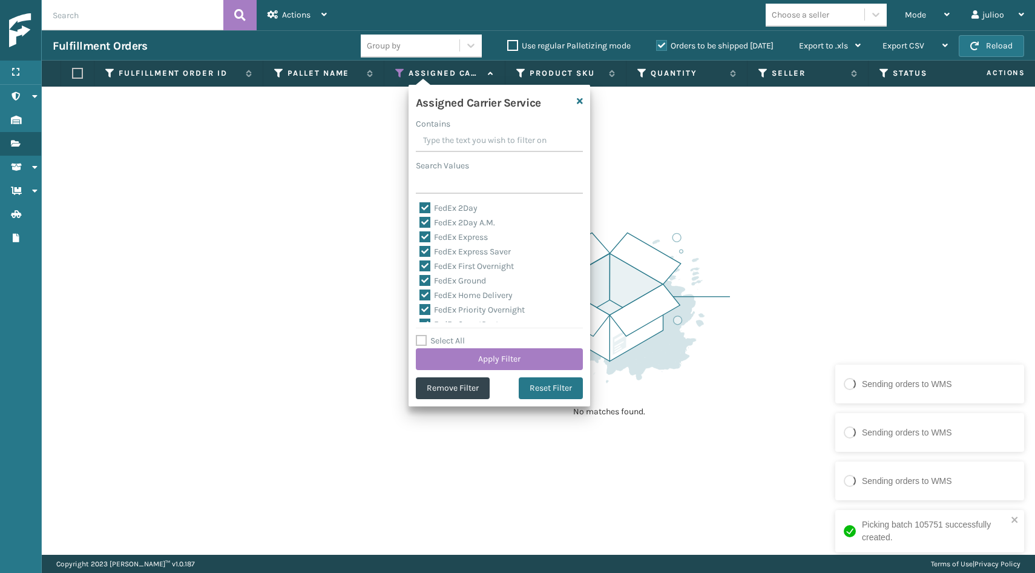
click at [421, 339] on label "Select All" at bounding box center [440, 340] width 49 height 10
click at [421, 335] on input "Select All" at bounding box center [507, 333] width 182 height 1
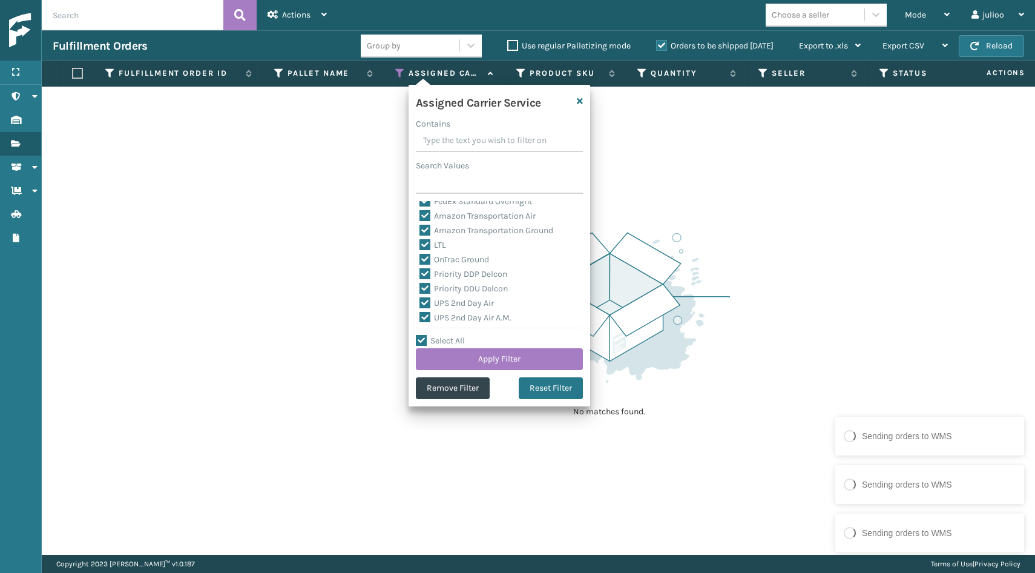
scroll to position [139, 0]
click at [425, 244] on label "LTL" at bounding box center [432, 243] width 27 height 10
click at [420, 244] on input "LTL" at bounding box center [419, 241] width 1 height 8
click at [456, 368] on button "Apply Filter" at bounding box center [499, 359] width 167 height 22
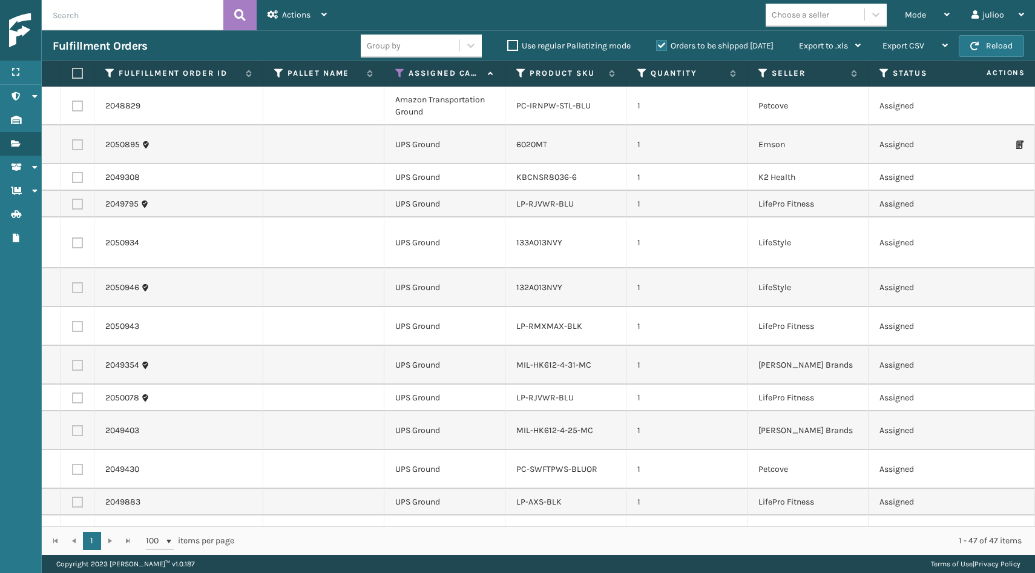
scroll to position [0, 0]
click at [79, 73] on label at bounding box center [75, 73] width 7 height 11
click at [73, 73] on input "checkbox" at bounding box center [72, 74] width 1 height 8
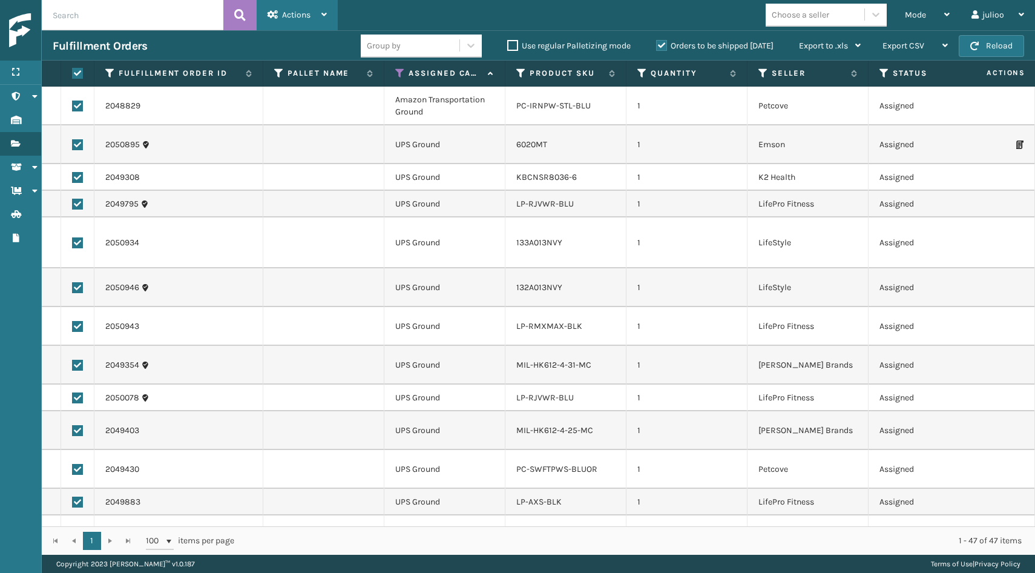
click at [322, 15] on icon at bounding box center [323, 14] width 5 height 8
click at [178, 114] on td "2048829" at bounding box center [178, 106] width 169 height 39
click at [76, 103] on label at bounding box center [77, 105] width 11 height 11
click at [73, 103] on input "checkbox" at bounding box center [72, 104] width 1 height 8
click at [311, 17] on div "Actions" at bounding box center [296, 15] width 59 height 30
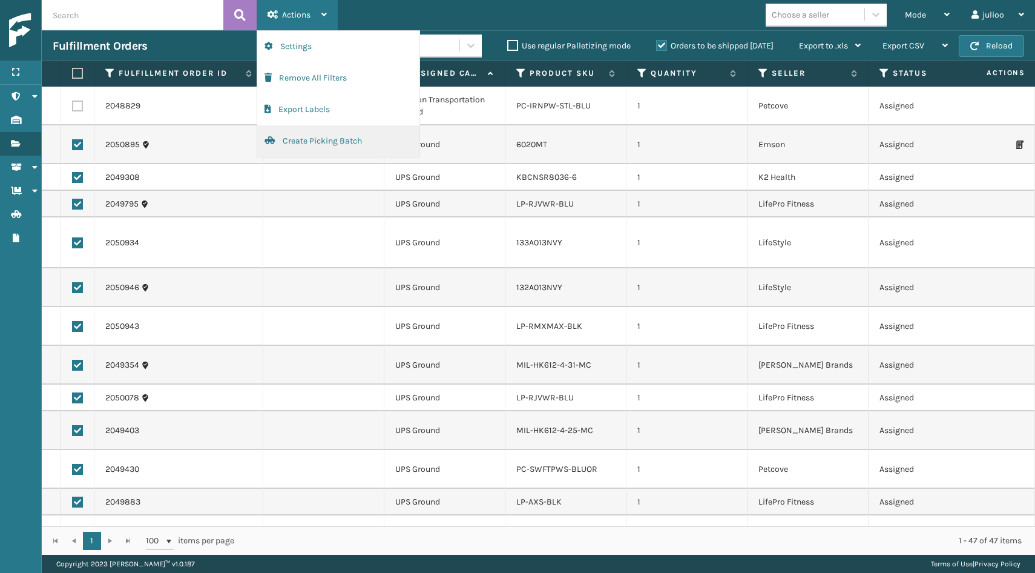
click at [311, 141] on button "Create Picking Batch" at bounding box center [338, 140] width 162 height 31
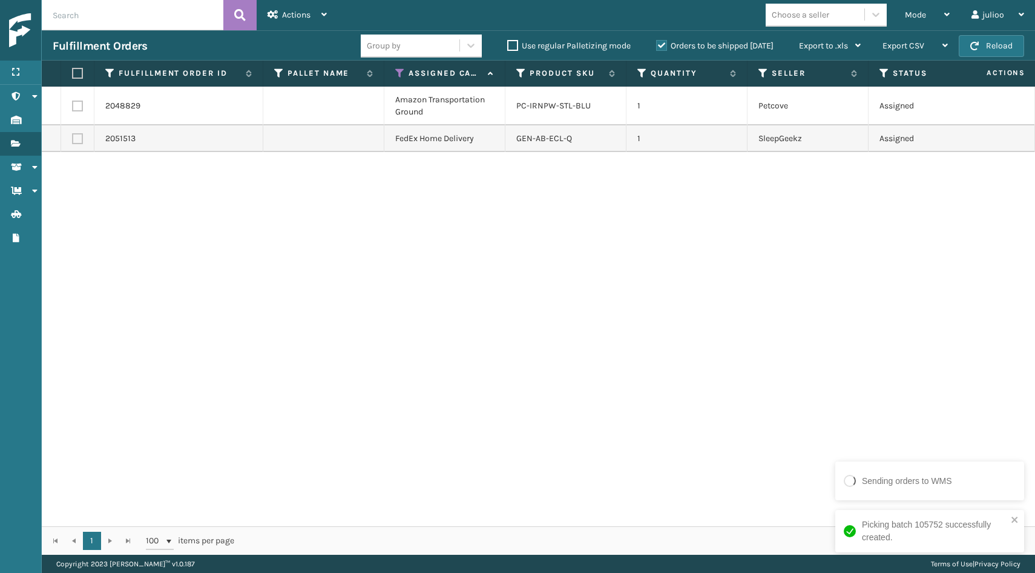
click at [399, 70] on icon at bounding box center [400, 73] width 10 height 11
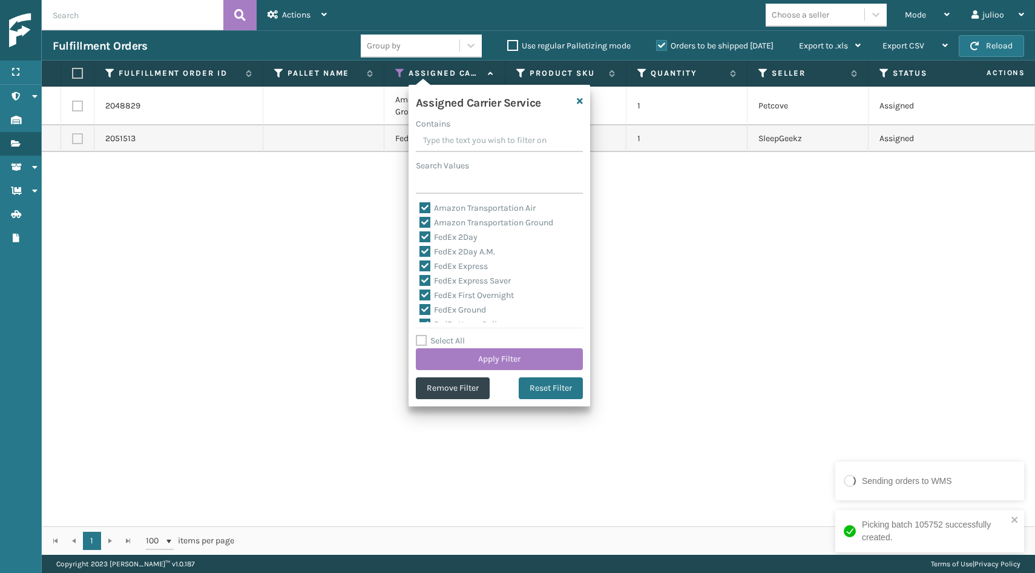
click at [422, 341] on label "Select All" at bounding box center [440, 340] width 49 height 10
click at [422, 335] on input "Select All" at bounding box center [507, 333] width 182 height 1
click at [422, 341] on label "Select All" at bounding box center [440, 340] width 49 height 10
click at [422, 335] on input "Select All" at bounding box center [507, 333] width 182 height 1
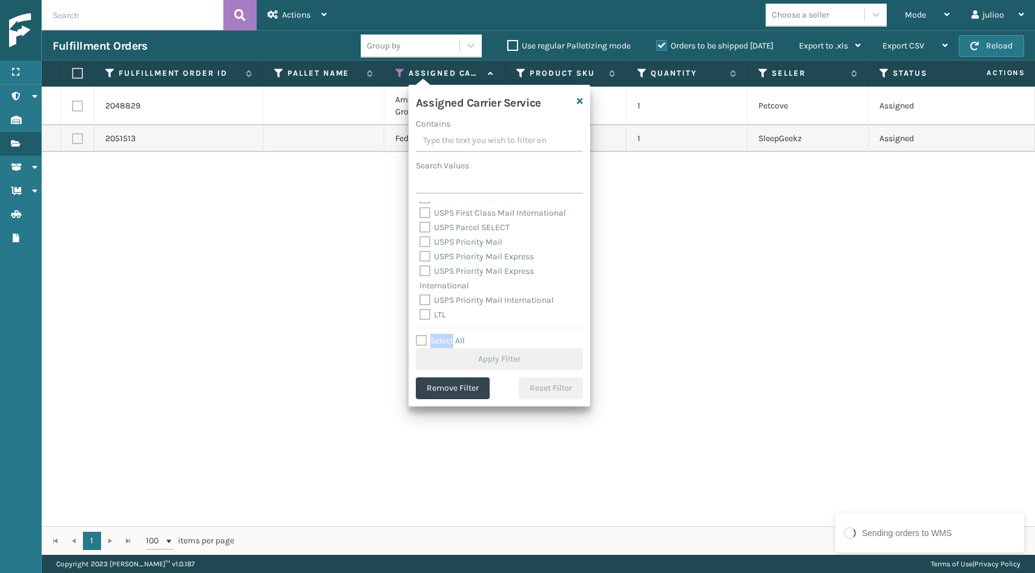
scroll to position [373, 0]
click at [424, 314] on label "LTL" at bounding box center [432, 314] width 27 height 10
click at [420, 314] on input "LTL" at bounding box center [419, 311] width 1 height 8
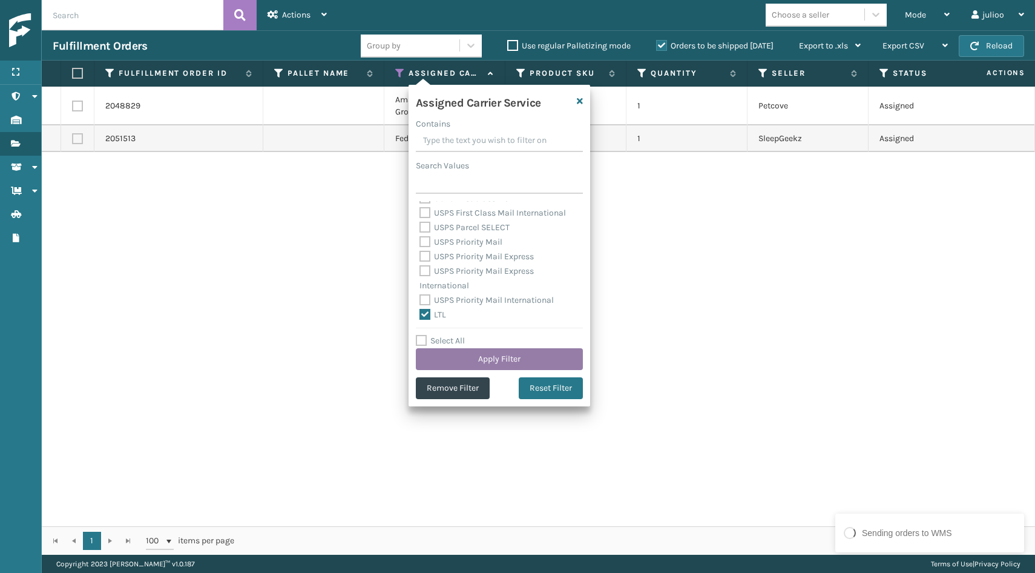
click at [462, 361] on button "Apply Filter" at bounding box center [499, 359] width 167 height 22
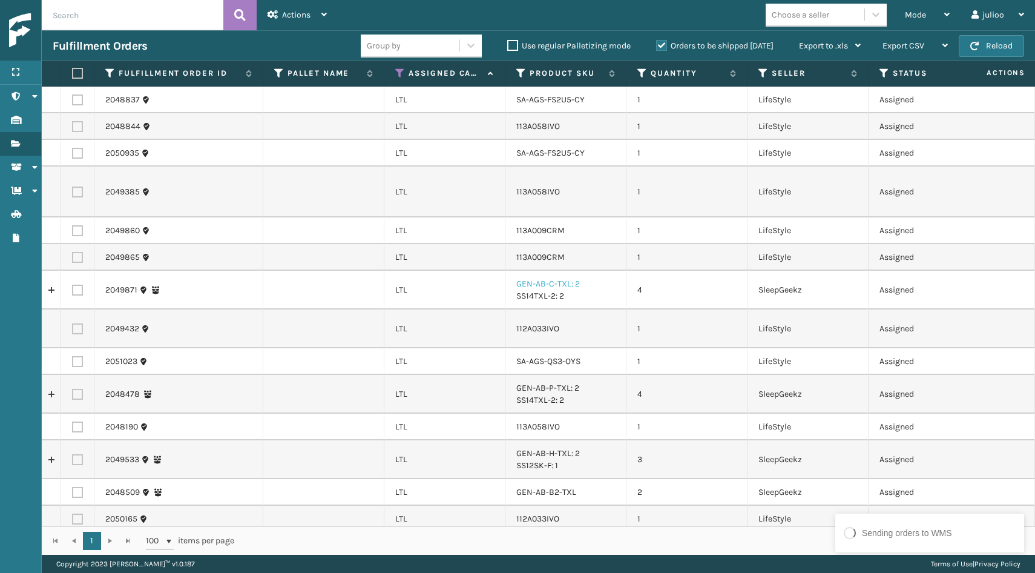
scroll to position [0, 0]
click at [399, 75] on icon at bounding box center [400, 73] width 10 height 11
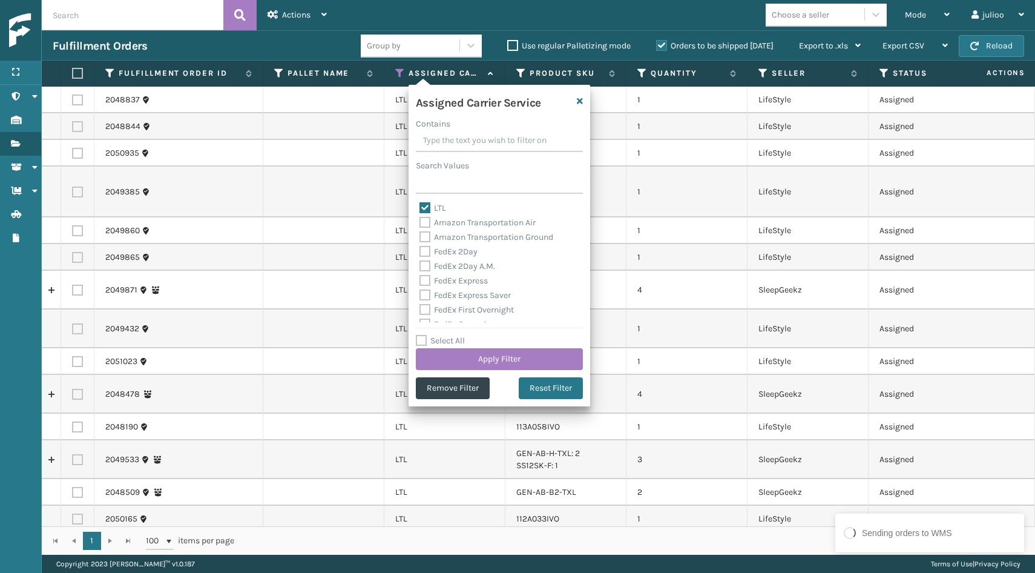
click at [421, 335] on label "Select All" at bounding box center [440, 340] width 49 height 10
click at [421, 335] on input "Select All" at bounding box center [507, 333] width 182 height 1
click at [427, 205] on label "LTL" at bounding box center [432, 208] width 27 height 10
click at [420, 205] on input "LTL" at bounding box center [419, 205] width 1 height 8
click at [468, 362] on button "Apply Filter" at bounding box center [499, 359] width 167 height 22
